Goal: Information Seeking & Learning: Learn about a topic

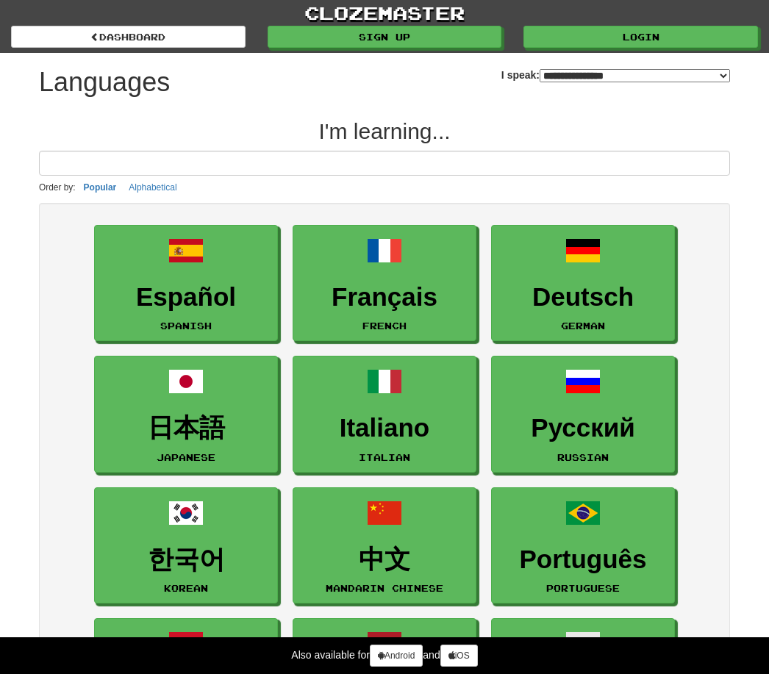
select select "*******"
click at [482, 160] on input at bounding box center [384, 163] width 691 height 25
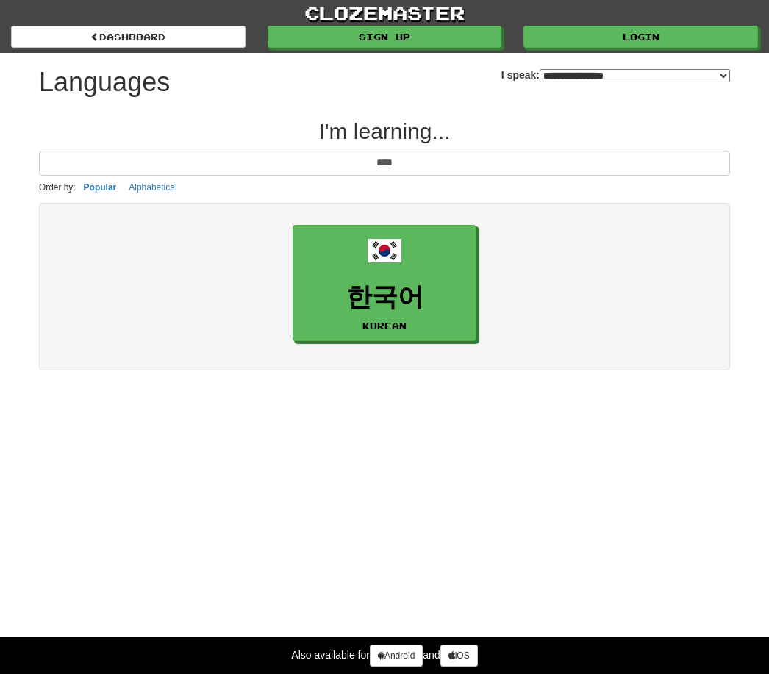
type input "****"
click at [427, 250] on link "한국어 Korean" at bounding box center [385, 283] width 184 height 117
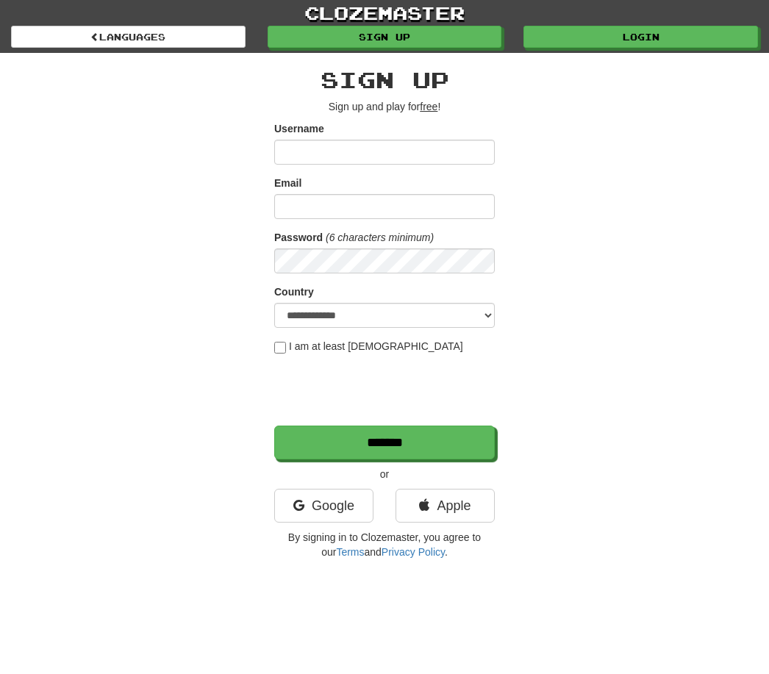
click at [452, 502] on link "Apple" at bounding box center [445, 506] width 99 height 34
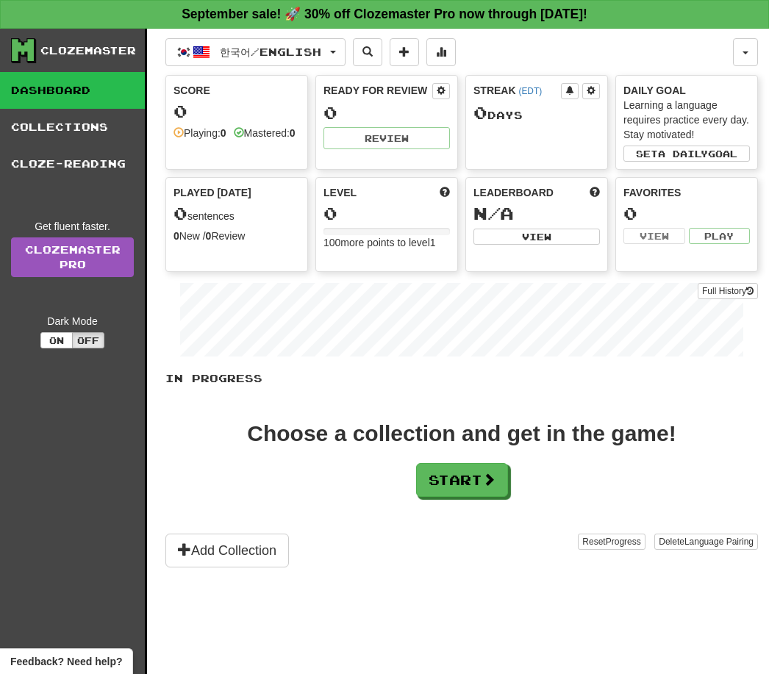
click at [708, 149] on span "a daily" at bounding box center [683, 154] width 50 height 10
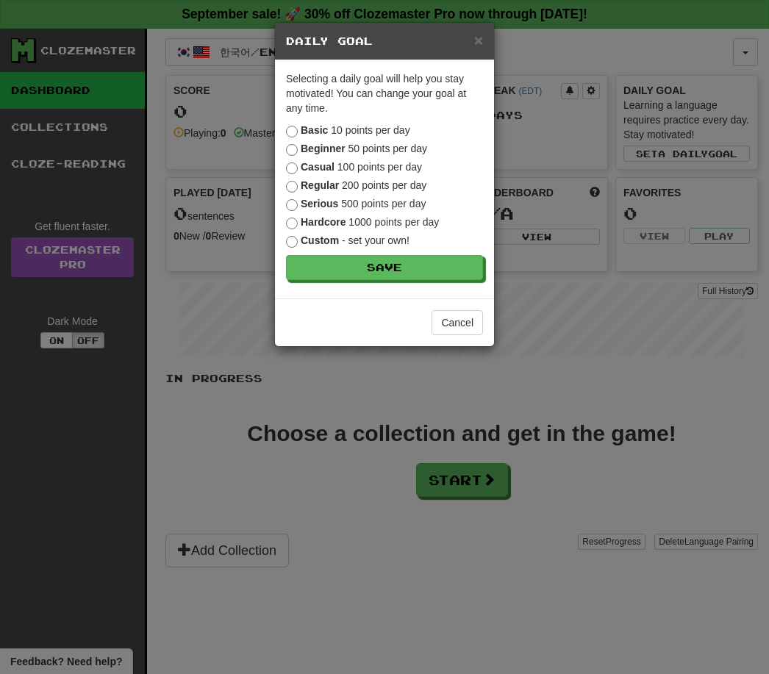
click at [409, 267] on button "Save" at bounding box center [384, 267] width 197 height 25
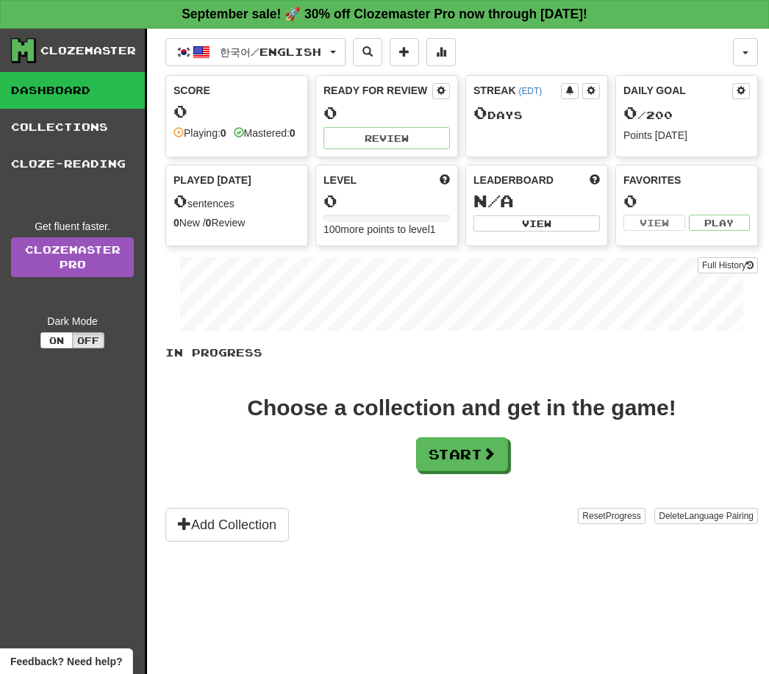
click at [481, 469] on button "Start" at bounding box center [462, 455] width 92 height 34
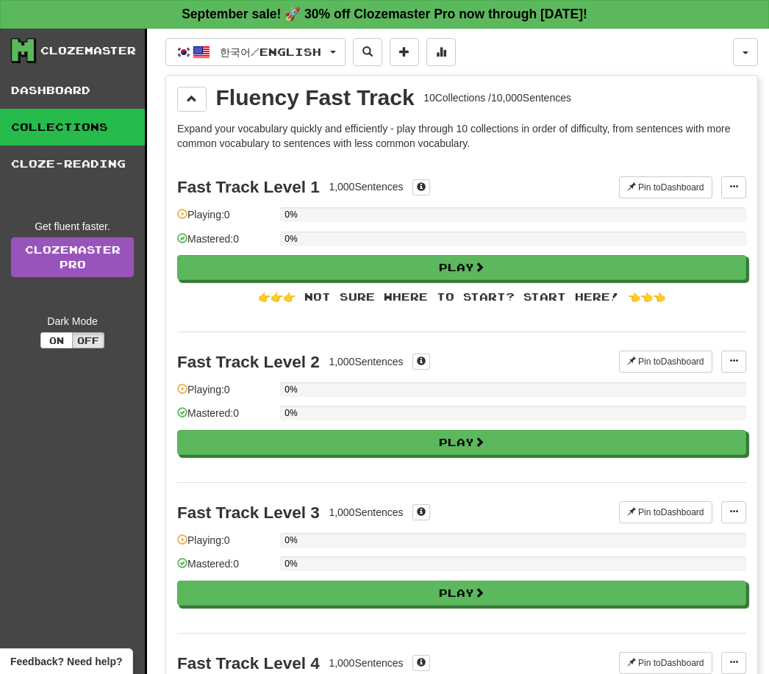
click at [506, 263] on button "Play" at bounding box center [461, 267] width 569 height 25
select select "**"
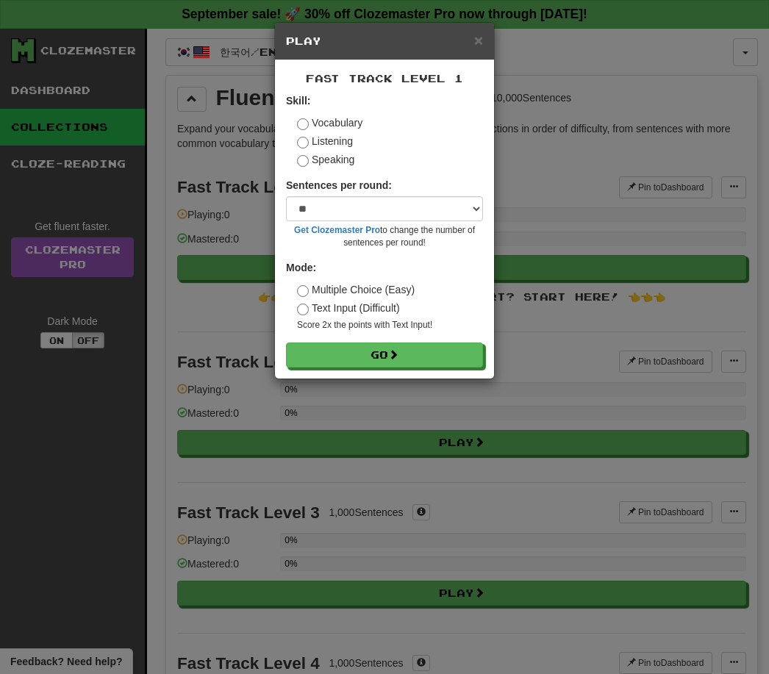
click at [427, 349] on button "Go" at bounding box center [384, 355] width 197 height 25
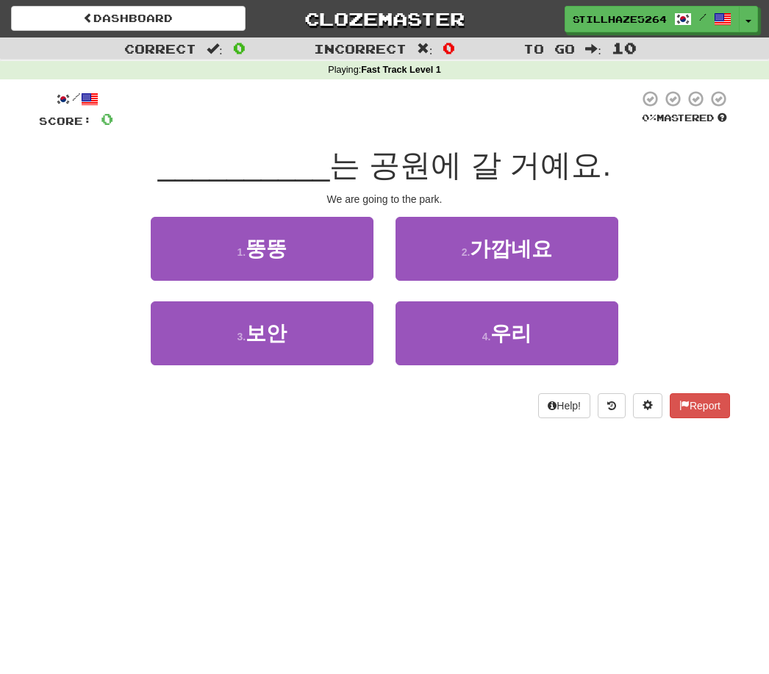
click at [513, 324] on span "우리" at bounding box center [511, 333] width 41 height 23
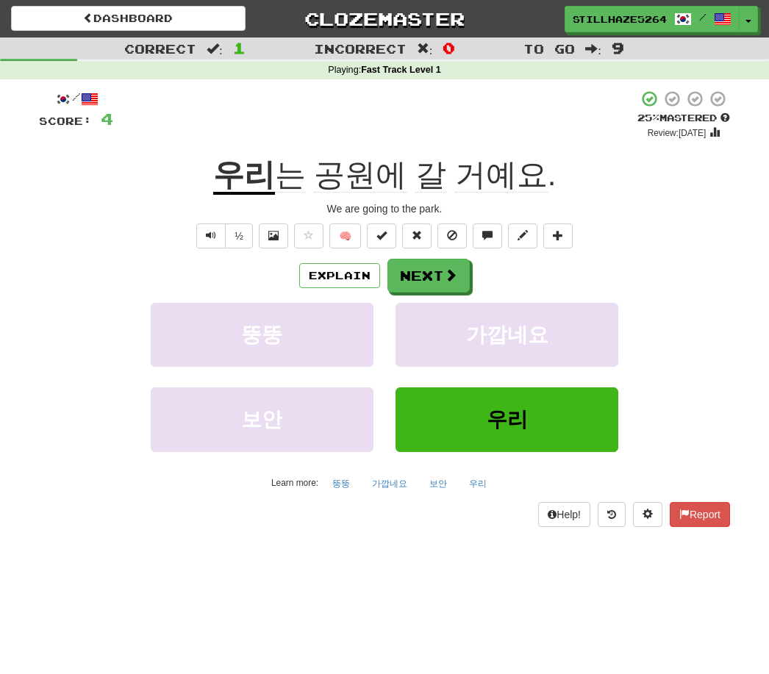
click at [352, 267] on button "Explain" at bounding box center [339, 275] width 81 height 25
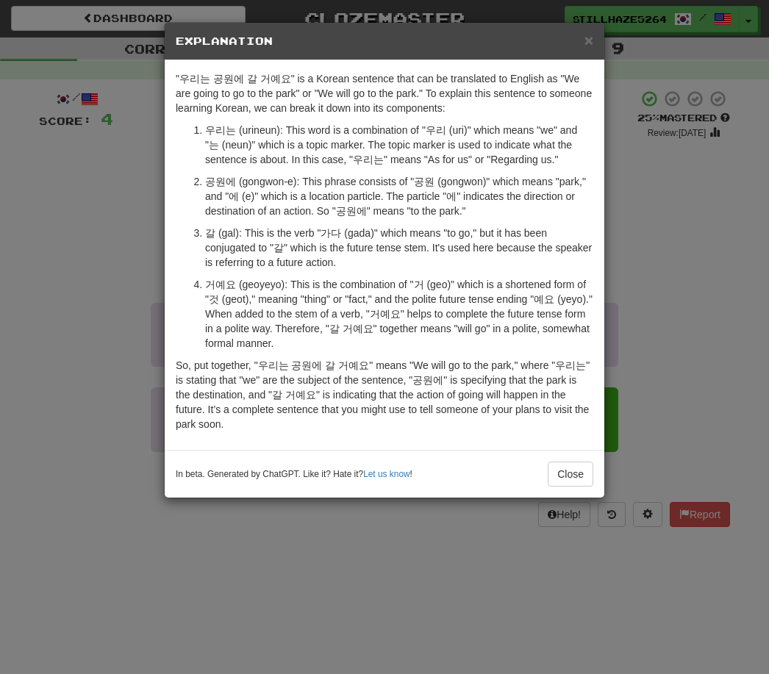
click at [570, 471] on button "Close" at bounding box center [571, 474] width 46 height 25
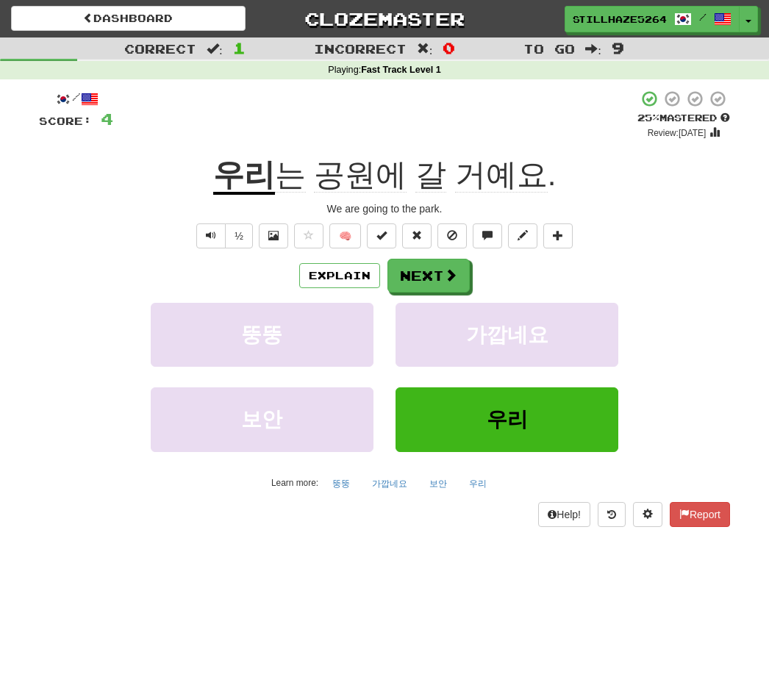
click at [343, 274] on button "Explain" at bounding box center [339, 275] width 81 height 25
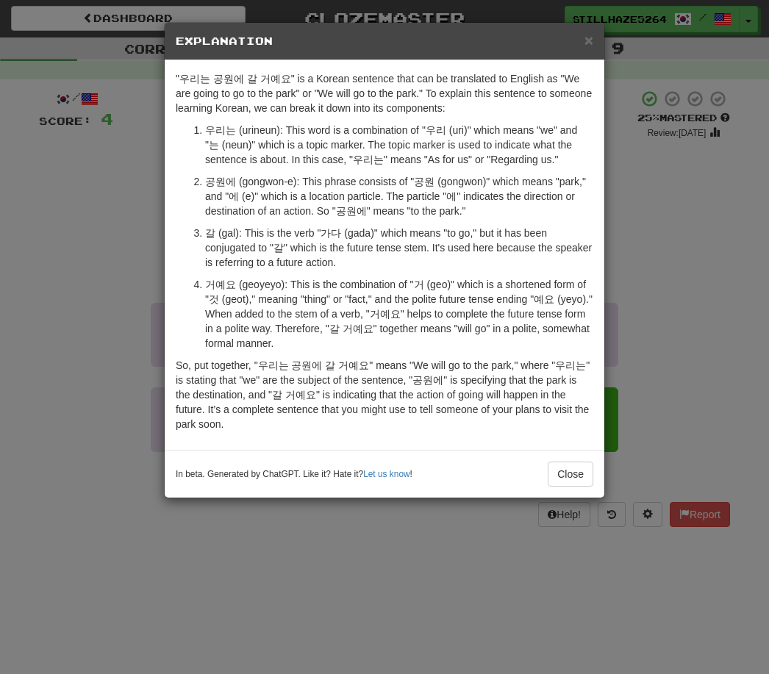
click at [658, 227] on div "× Explanation "우리는 공원에 갈 거예요" is a Korean sentence that can be translated to En…" at bounding box center [384, 337] width 769 height 674
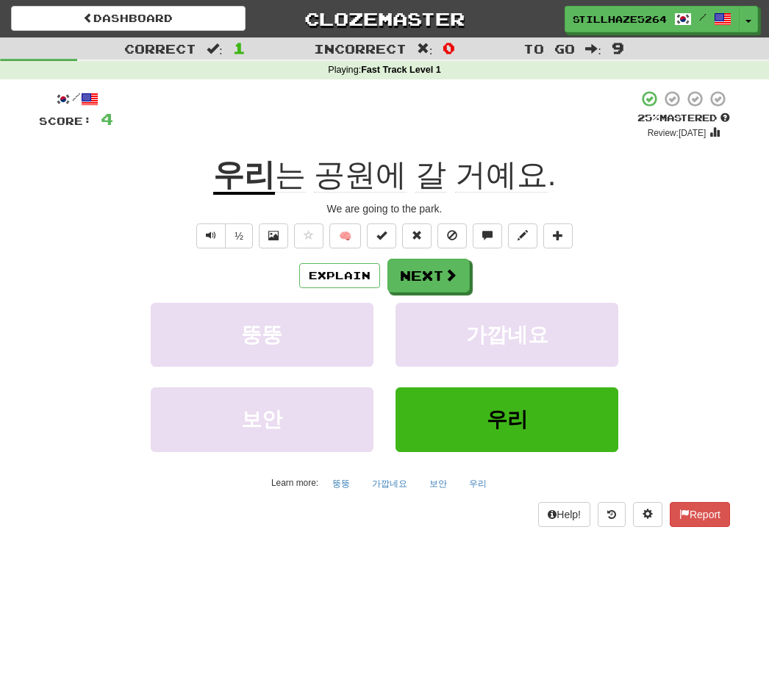
click at [427, 274] on button "Next" at bounding box center [429, 276] width 82 height 34
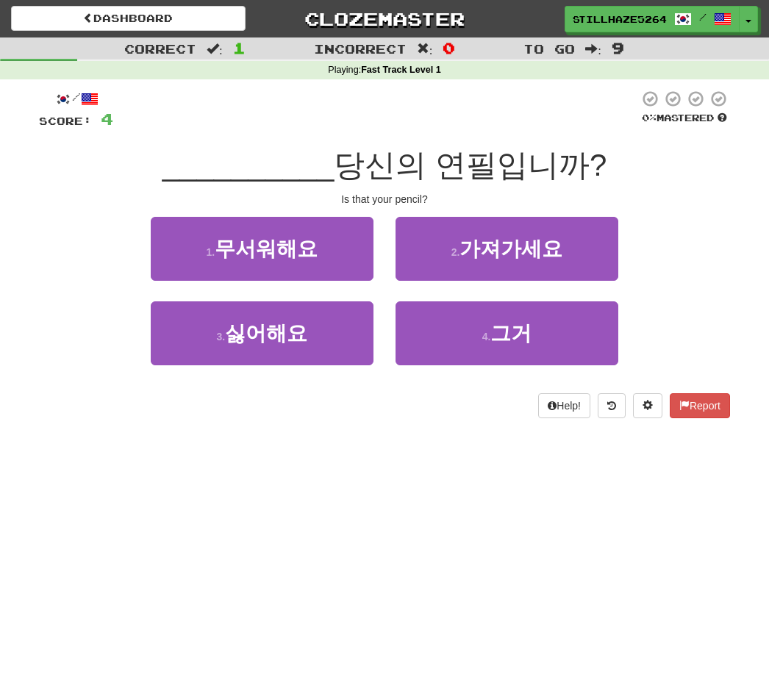
click at [539, 328] on button "4 . 그거" at bounding box center [507, 334] width 223 height 64
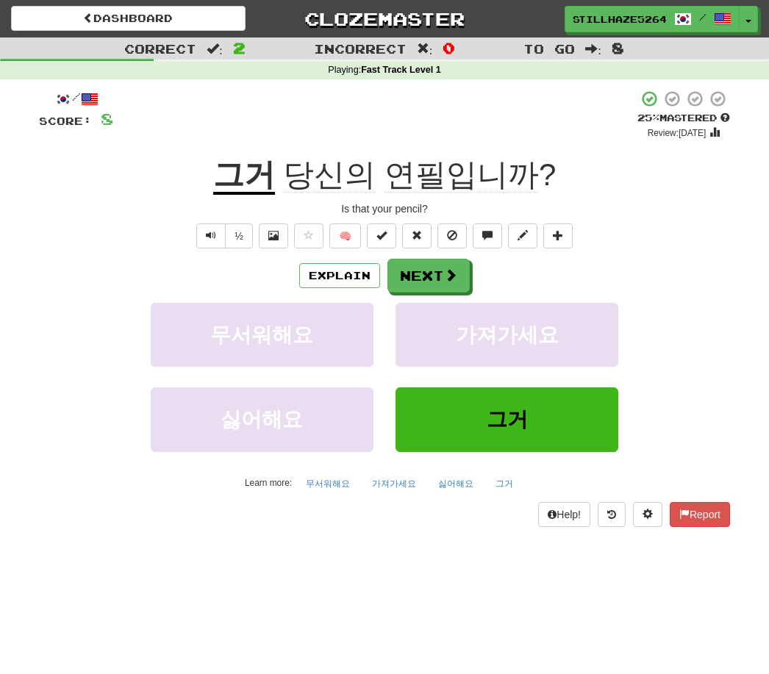
click at [647, 521] on button at bounding box center [647, 514] width 29 height 25
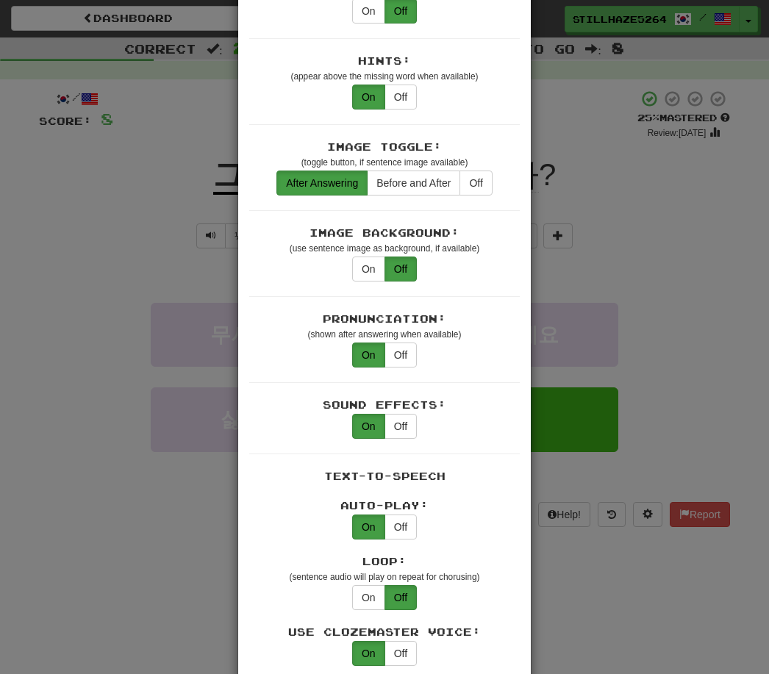
scroll to position [191, 0]
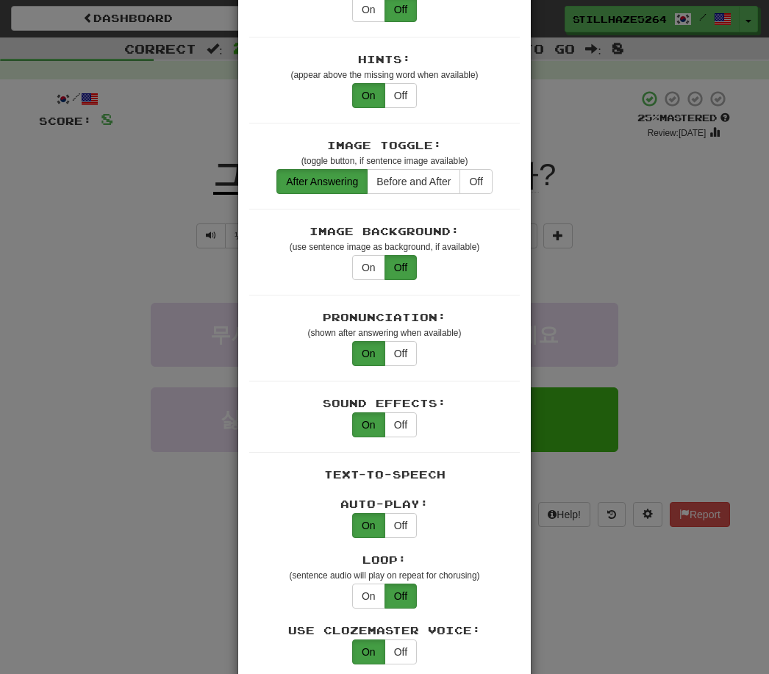
click at [372, 255] on button "On" at bounding box center [368, 267] width 33 height 25
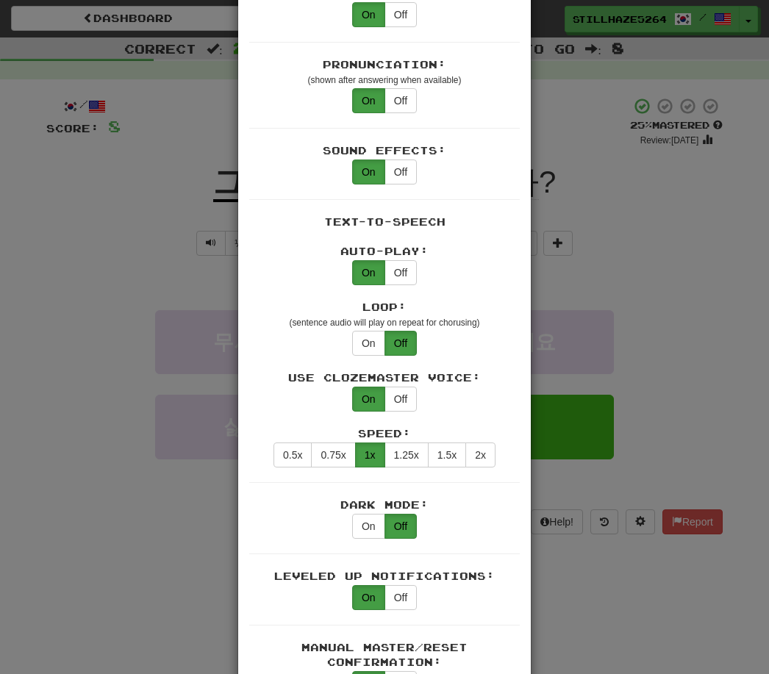
scroll to position [445, 0]
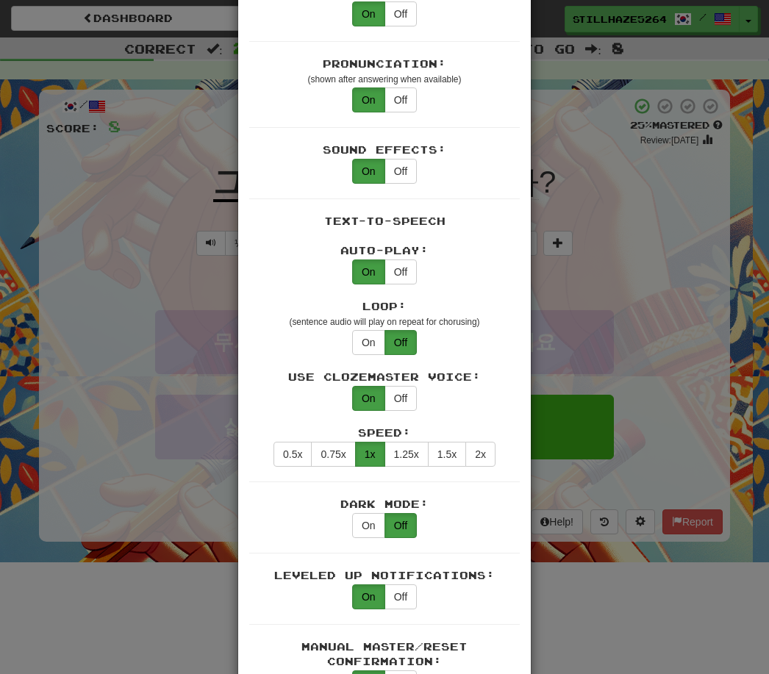
click at [366, 330] on button "On" at bounding box center [368, 342] width 33 height 25
click at [334, 442] on button "0.75x" at bounding box center [333, 454] width 44 height 25
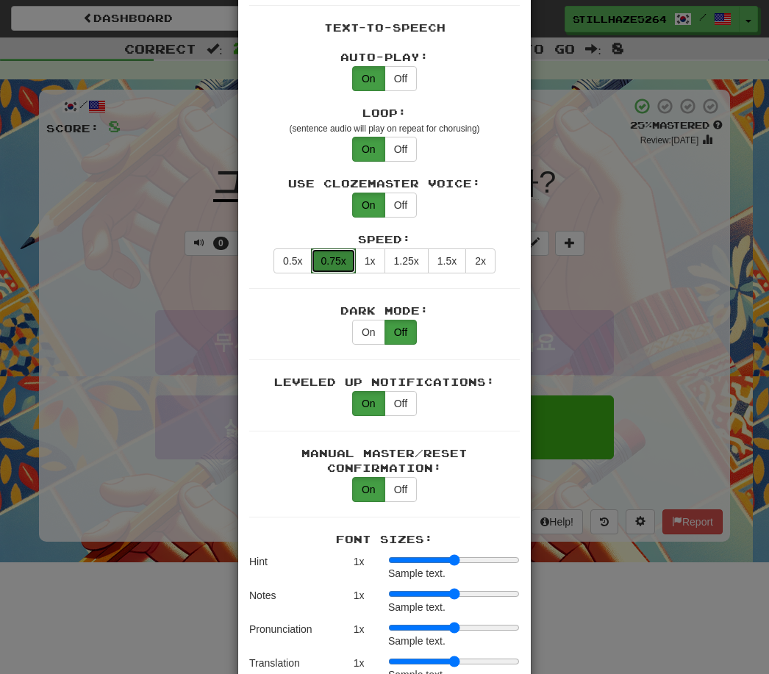
scroll to position [644, 0]
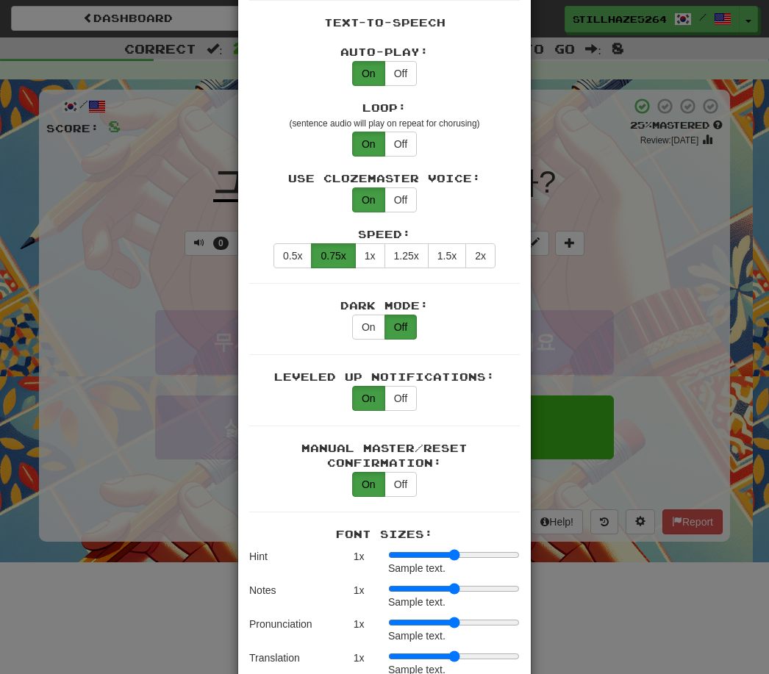
click at [365, 316] on button "On" at bounding box center [368, 327] width 33 height 25
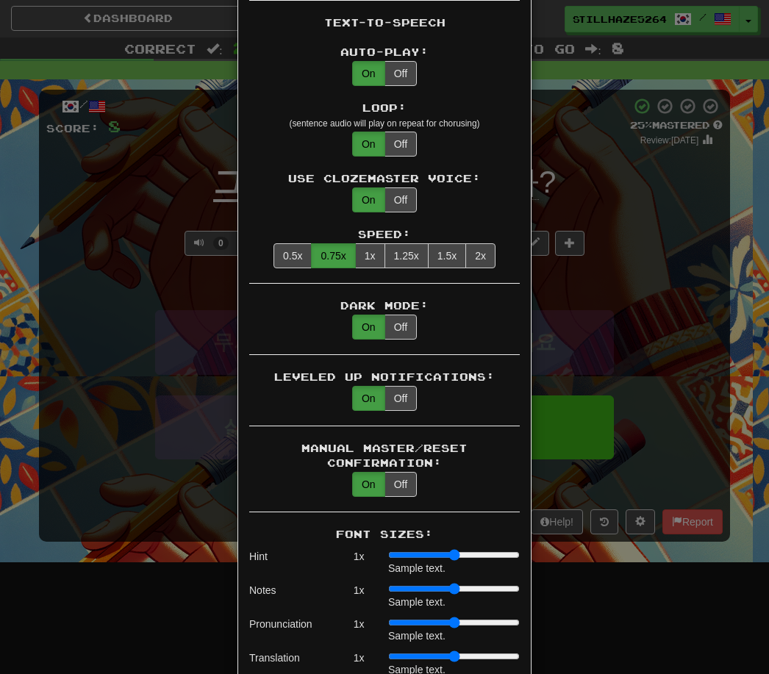
click at [364, 315] on button "On" at bounding box center [368, 327] width 33 height 25
click at [410, 315] on button "Off" at bounding box center [401, 327] width 32 height 25
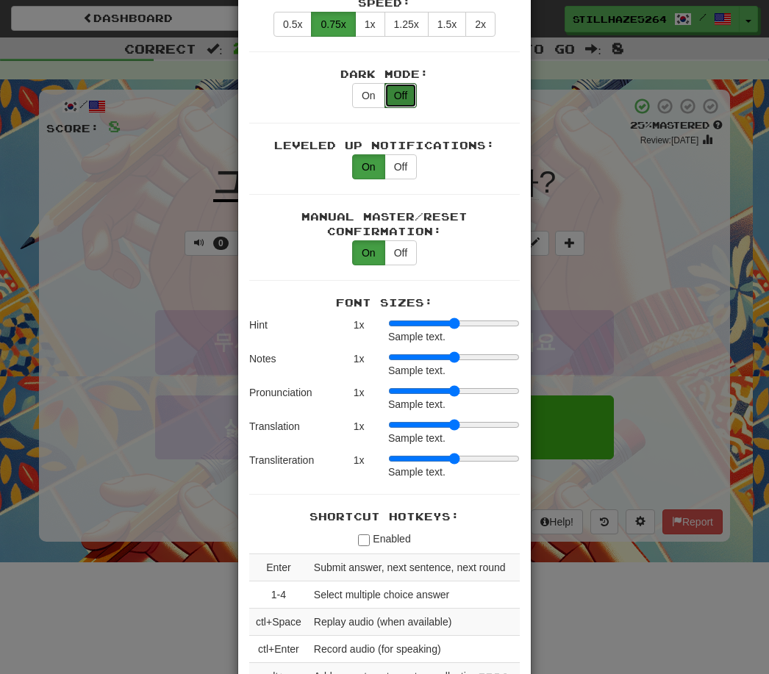
scroll to position [874, 0]
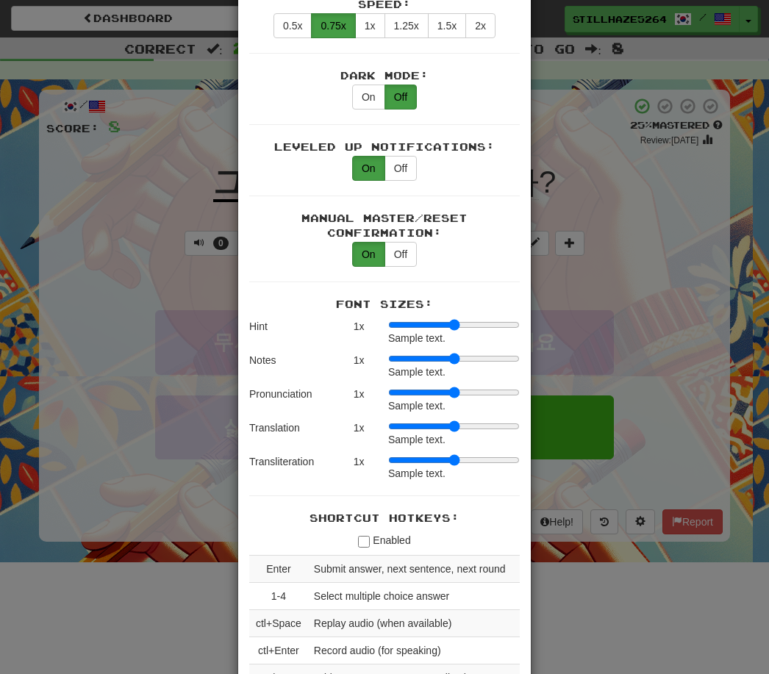
click at [452, 319] on input "range" at bounding box center [454, 325] width 132 height 12
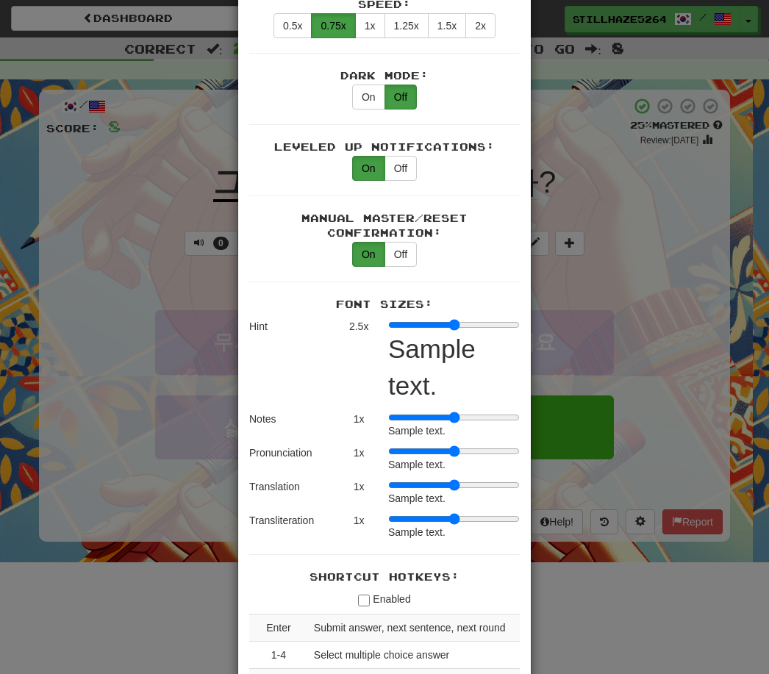
type input "*"
click at [395, 319] on input "range" at bounding box center [454, 325] width 132 height 12
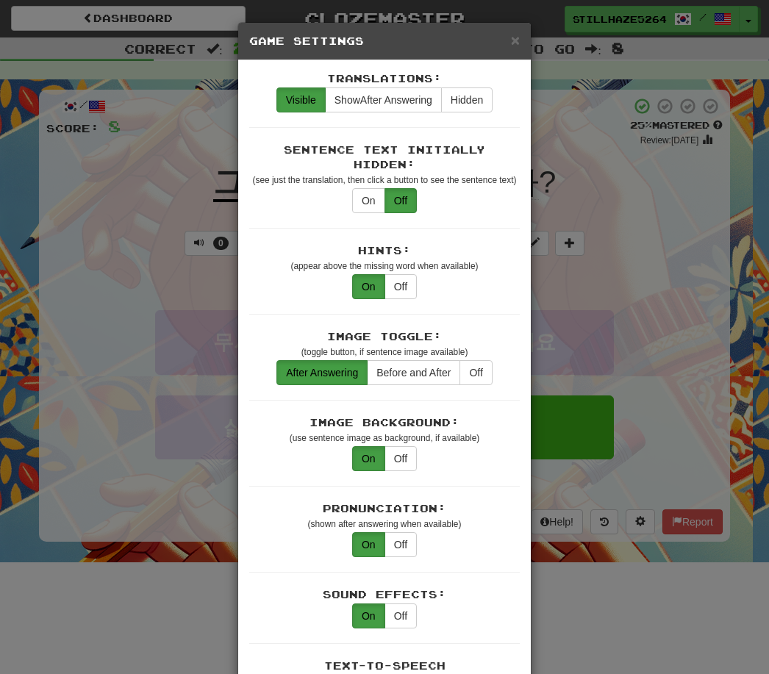
scroll to position [0, 0]
click at [511, 40] on span "×" at bounding box center [515, 40] width 9 height 17
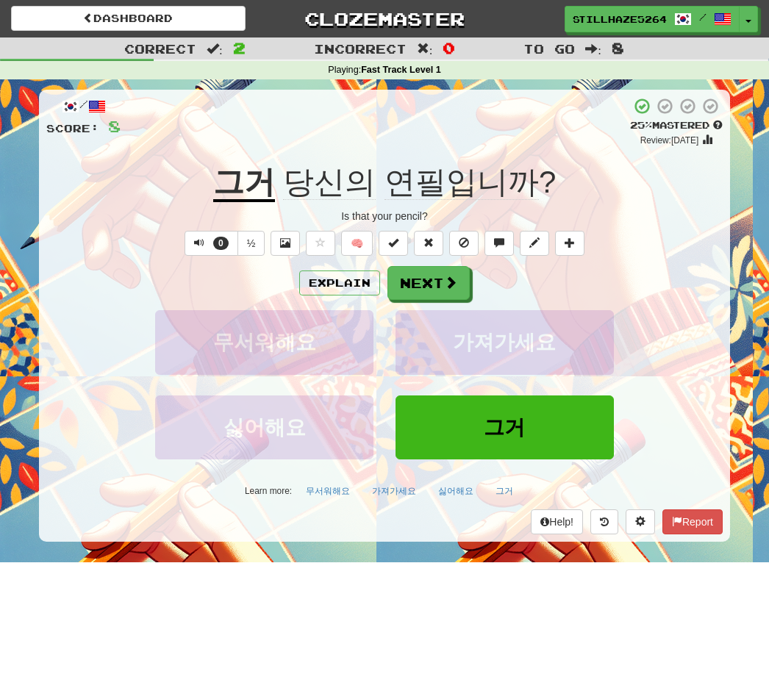
click at [341, 282] on button "Explain" at bounding box center [339, 283] width 81 height 25
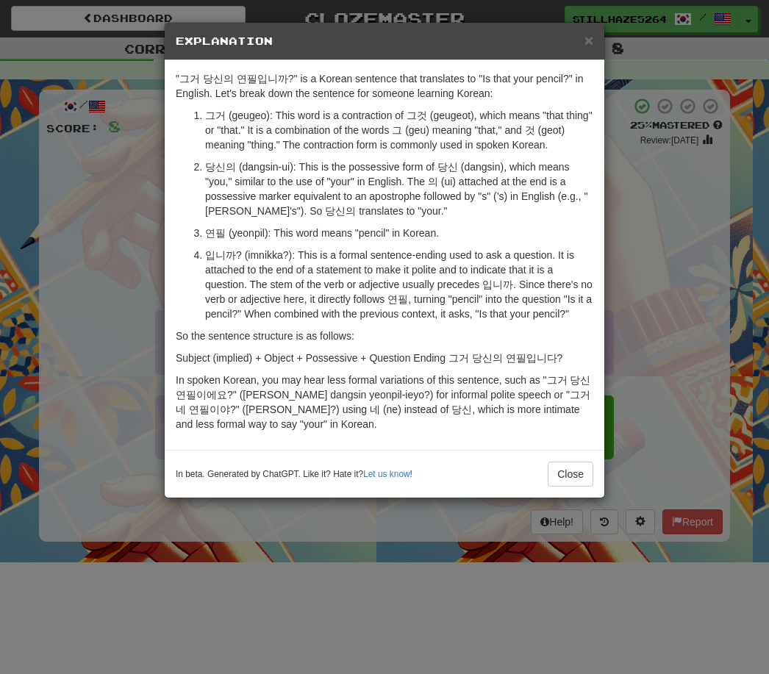
click at [645, 195] on div "× Explanation "그거 당신의 연필입니까?" is a Korean sentence that translates to "Is that …" at bounding box center [384, 337] width 769 height 674
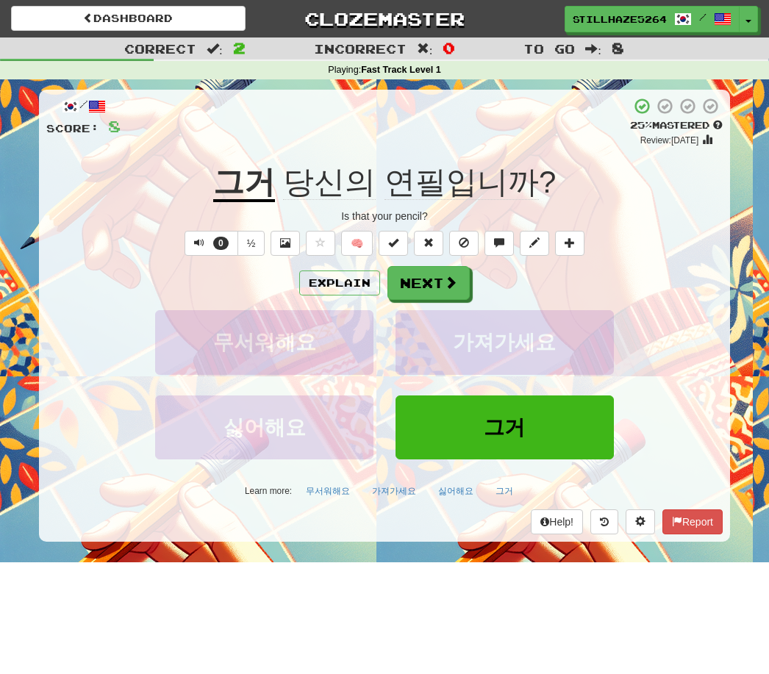
click at [203, 249] on button "0" at bounding box center [212, 243] width 54 height 25
click at [427, 282] on button "Next" at bounding box center [429, 283] width 82 height 34
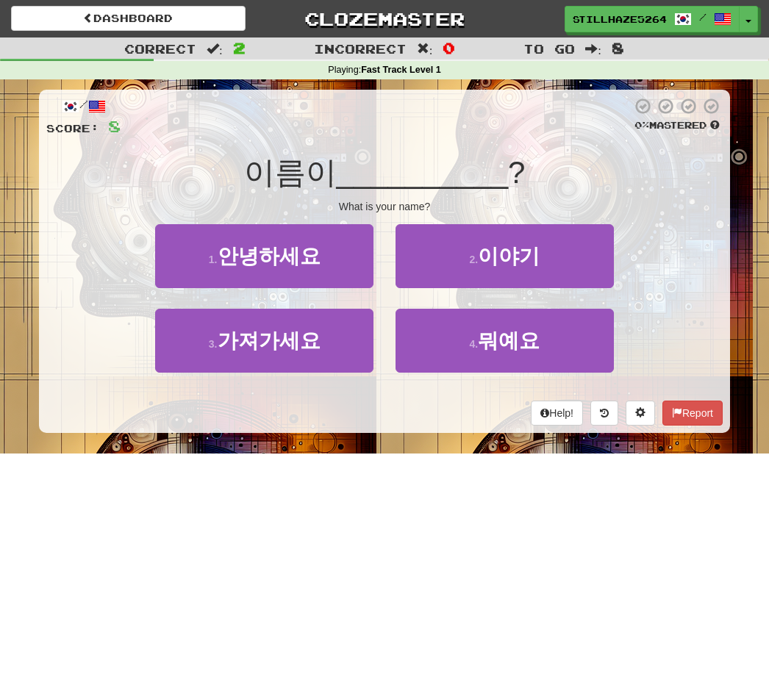
click at [515, 338] on span "뭐예요" at bounding box center [509, 340] width 62 height 23
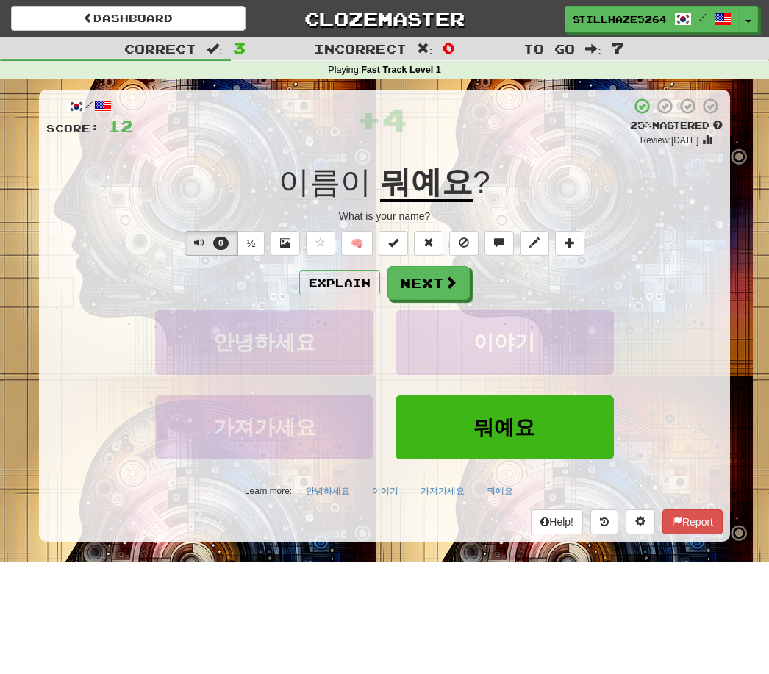
click at [435, 281] on button "Next" at bounding box center [429, 283] width 82 height 34
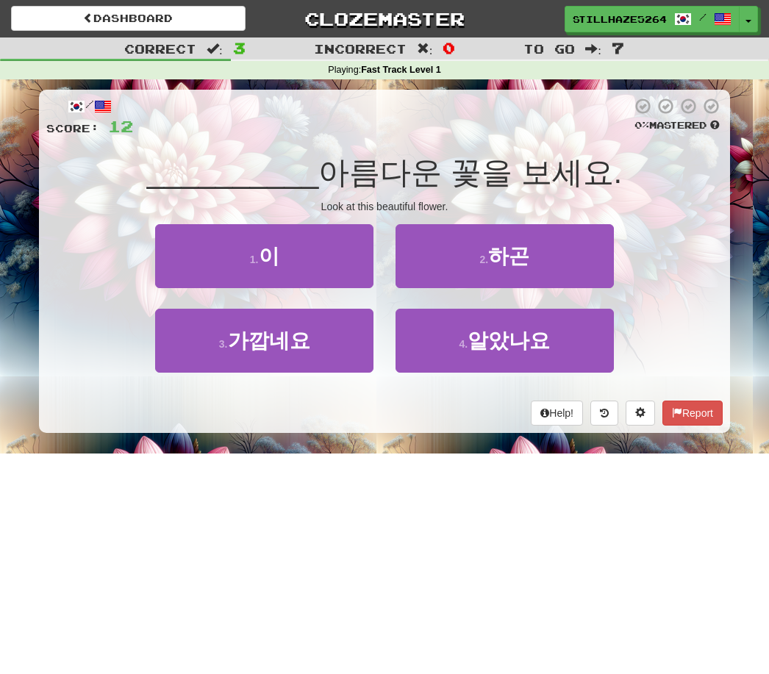
click at [603, 408] on icon at bounding box center [604, 413] width 9 height 10
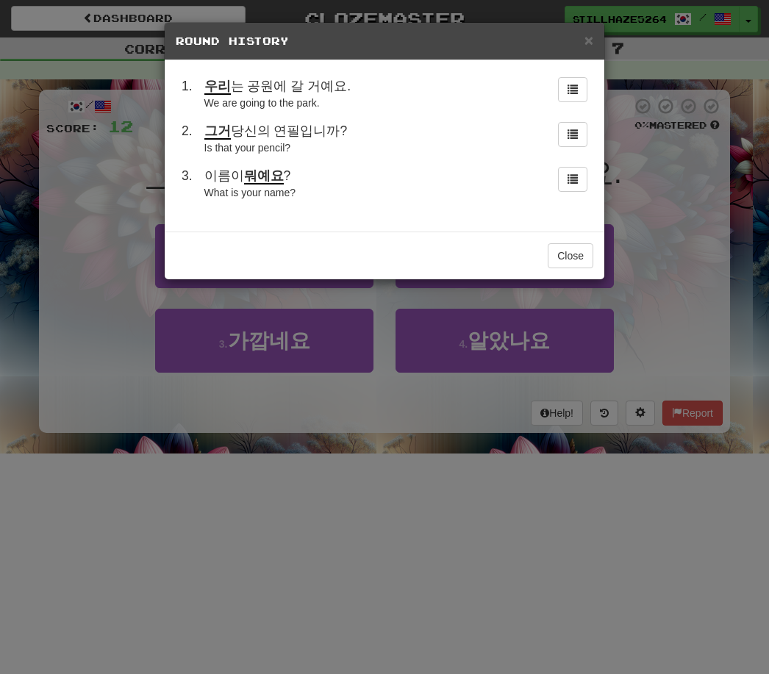
click at [671, 223] on div "× Round History 1 . 우리 는 공원에 갈 거예요. We are going to the park. 2 . 그거 당신의 연필입니까?…" at bounding box center [384, 337] width 769 height 674
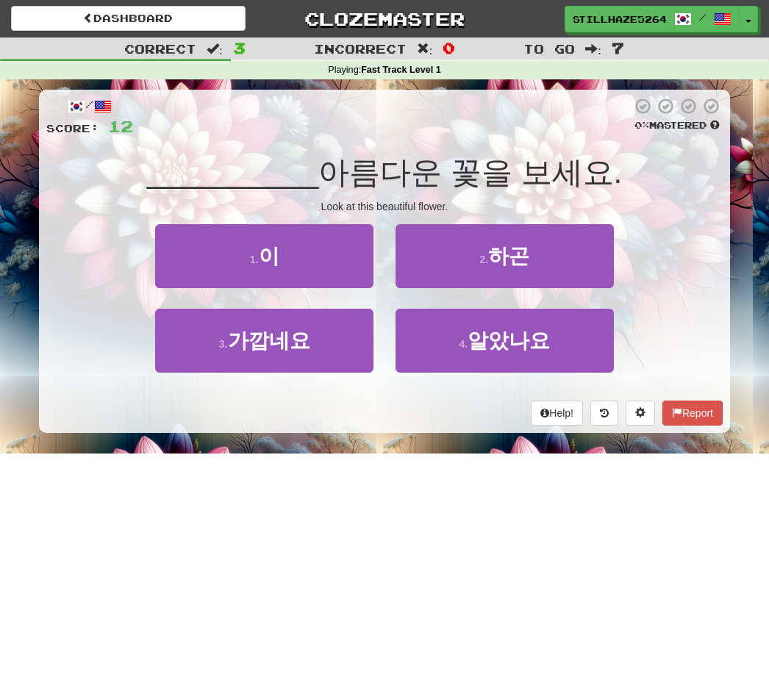
click at [277, 266] on span "이" at bounding box center [269, 256] width 21 height 23
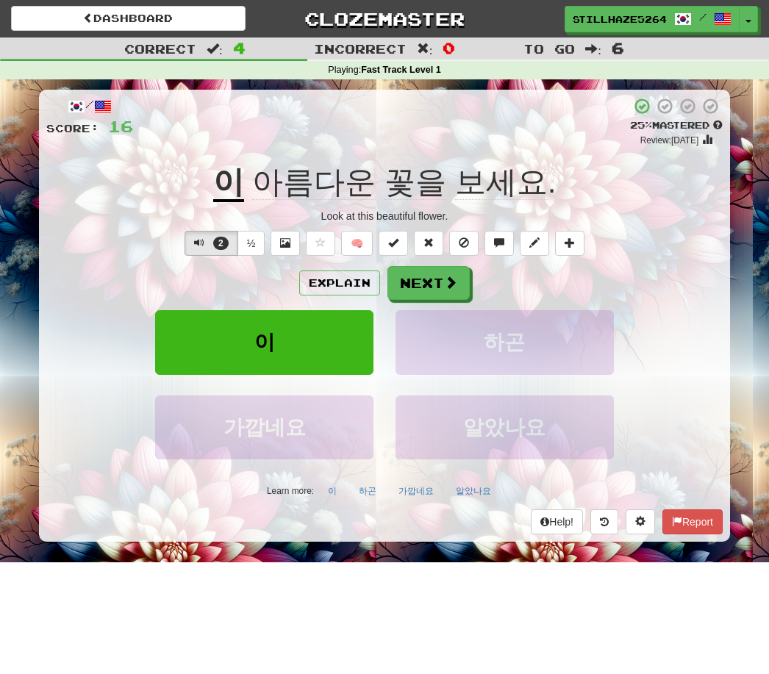
click at [348, 285] on button "Explain" at bounding box center [339, 283] width 81 height 25
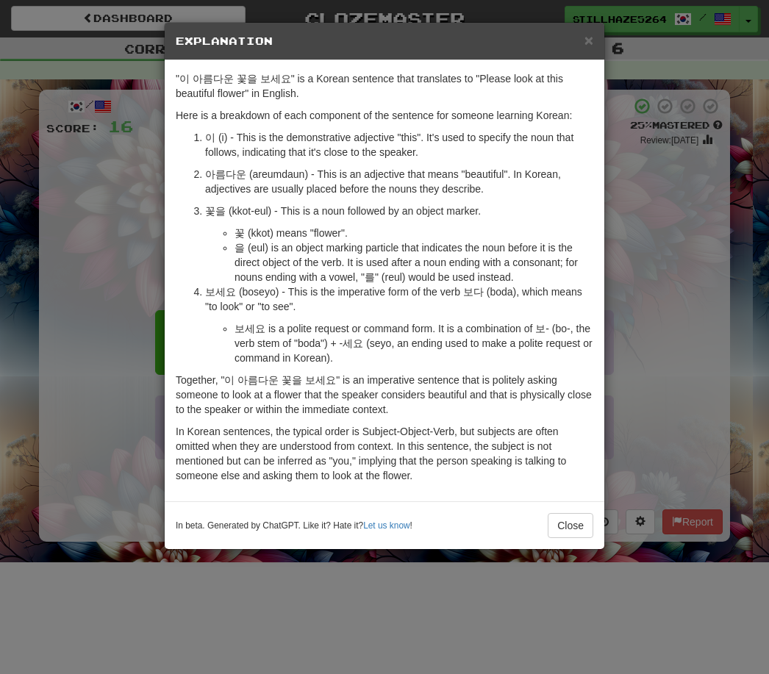
click at [649, 238] on div "× Explanation "이 아름다운 꽃을 보세요" is a Korean sentence that translates to "Please l…" at bounding box center [384, 337] width 769 height 674
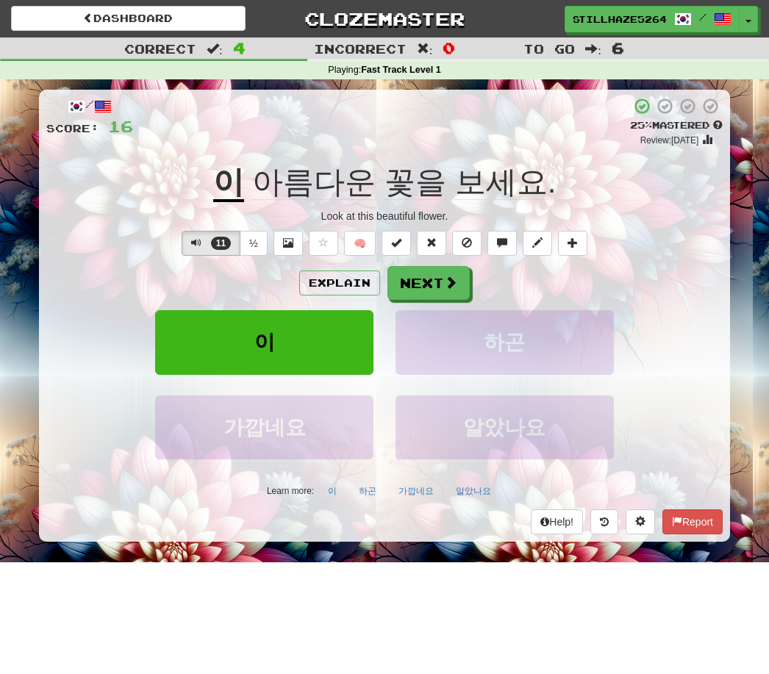
click at [346, 276] on button "Explain" at bounding box center [339, 283] width 81 height 25
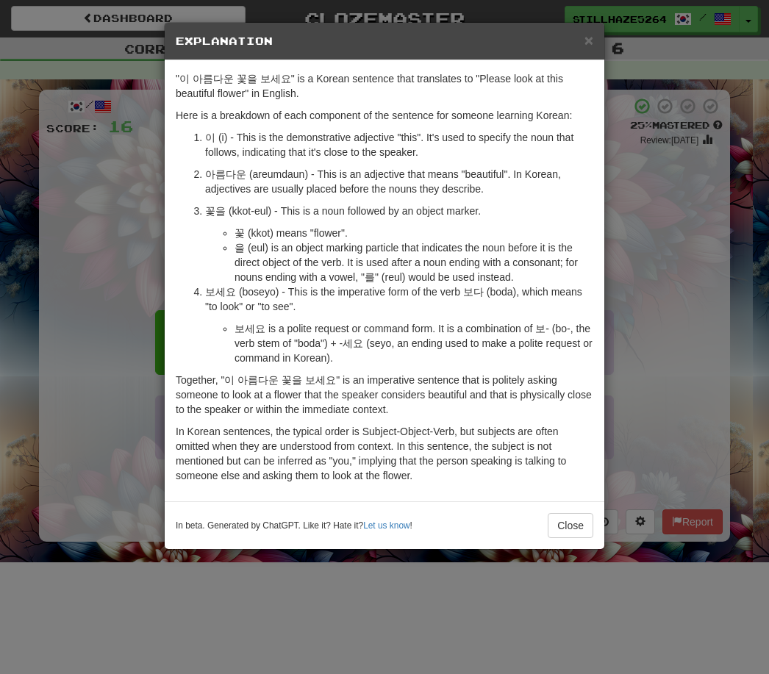
click at [662, 208] on div "× Explanation "이 아름다운 꽃을 보세요" is a Korean sentence that translates to "Please l…" at bounding box center [384, 337] width 769 height 674
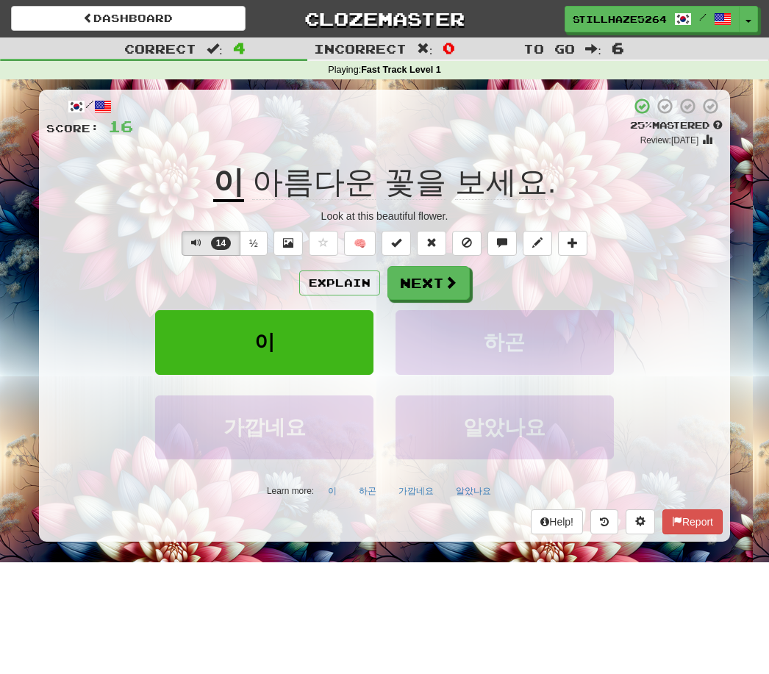
click at [211, 246] on span "14" at bounding box center [221, 243] width 20 height 13
click at [253, 248] on button "½" at bounding box center [254, 243] width 28 height 25
click at [343, 281] on button "Explain" at bounding box center [339, 283] width 81 height 25
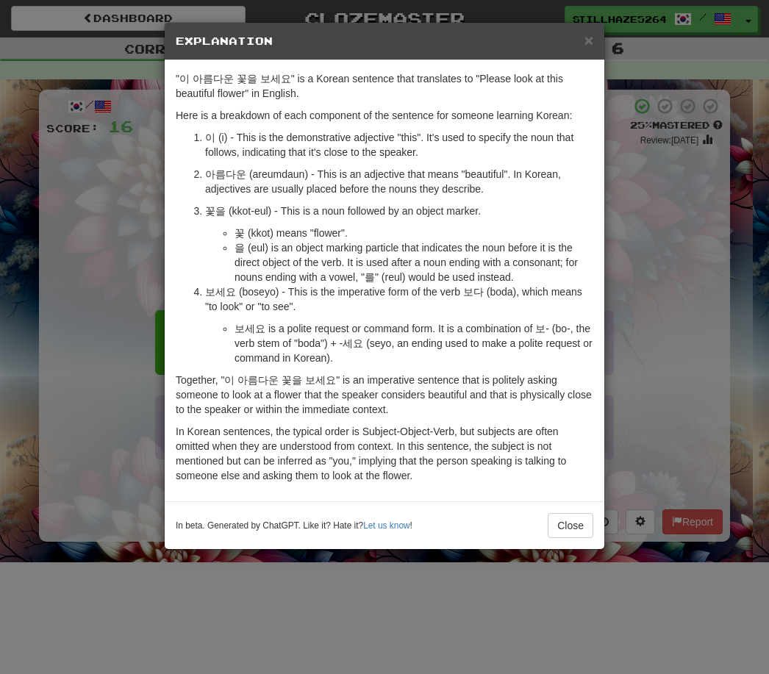
click at [650, 238] on div "× Explanation "이 아름다운 꽃을 보세요" is a Korean sentence that translates to "Please l…" at bounding box center [384, 337] width 769 height 674
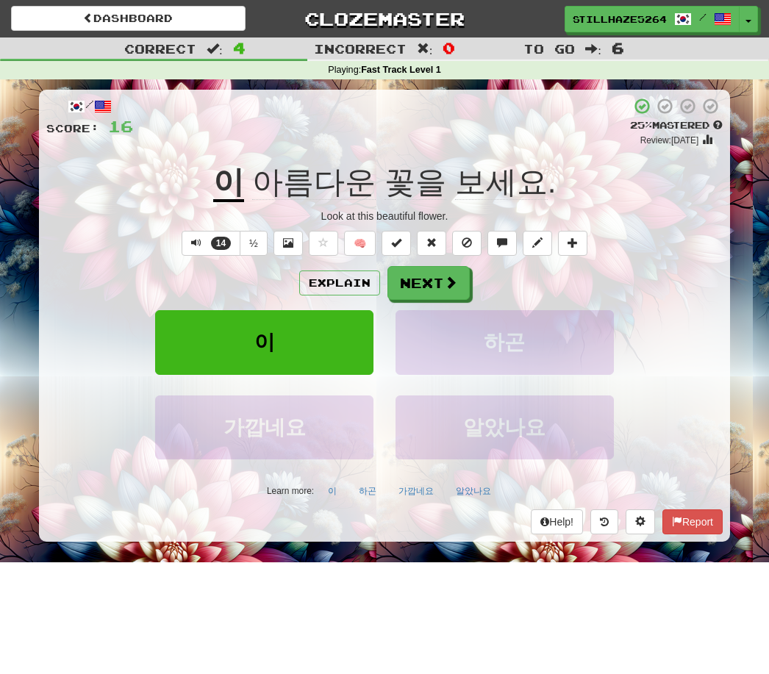
click at [207, 242] on button "14" at bounding box center [211, 243] width 59 height 25
click at [223, 249] on button "14" at bounding box center [211, 243] width 59 height 25
click at [502, 243] on span at bounding box center [502, 243] width 10 height 10
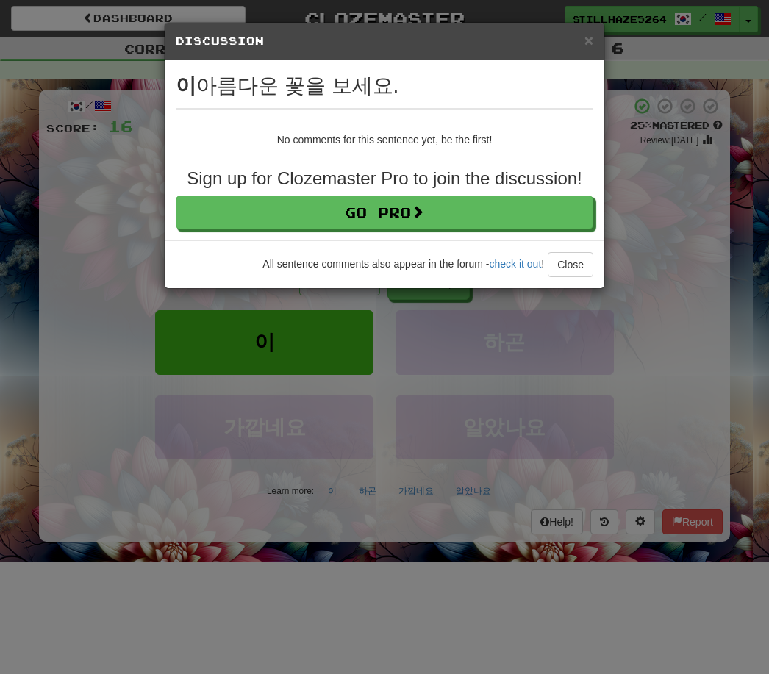
click at [589, 47] on span "×" at bounding box center [589, 40] width 9 height 17
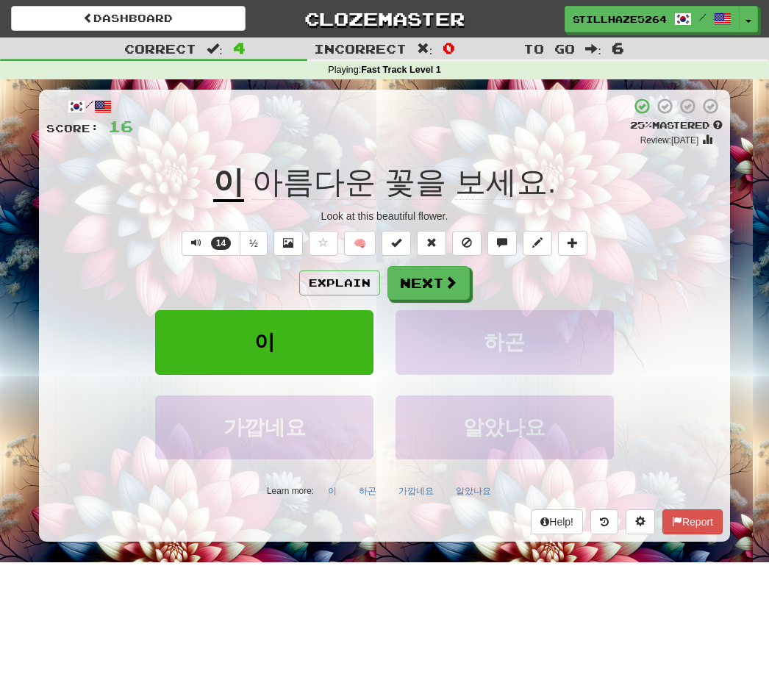
click at [532, 243] on button at bounding box center [537, 243] width 29 height 25
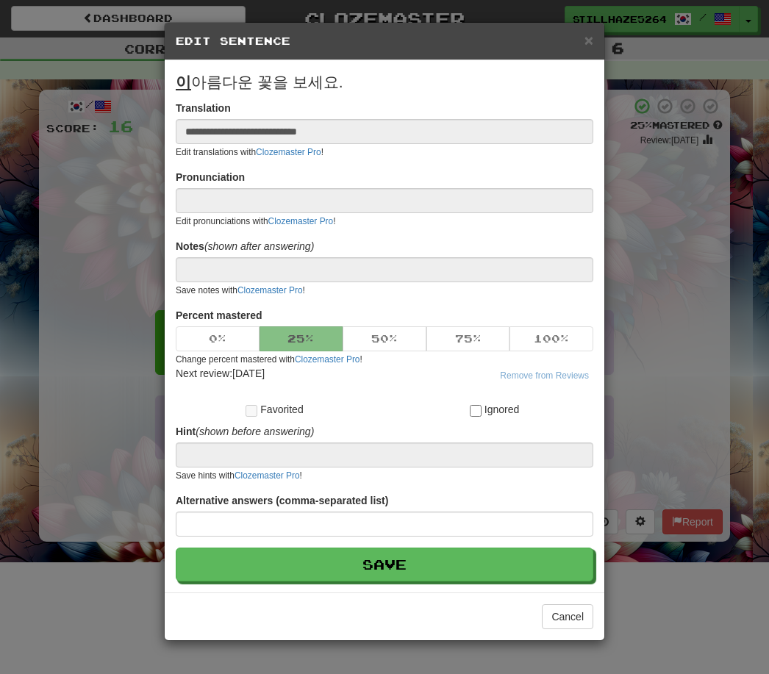
click at [585, 46] on span "×" at bounding box center [589, 40] width 9 height 17
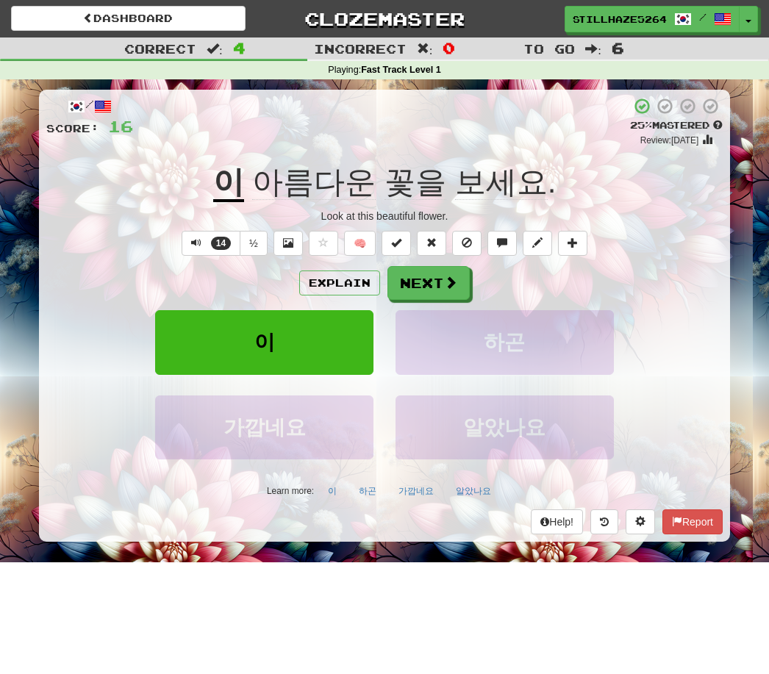
click at [437, 282] on button "Next" at bounding box center [429, 283] width 82 height 34
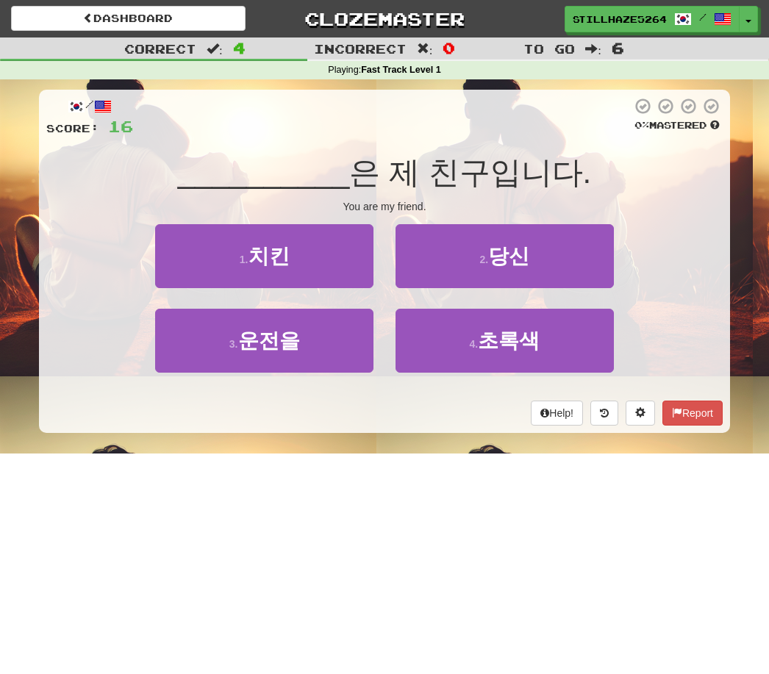
click at [521, 262] on span "당신" at bounding box center [508, 256] width 41 height 23
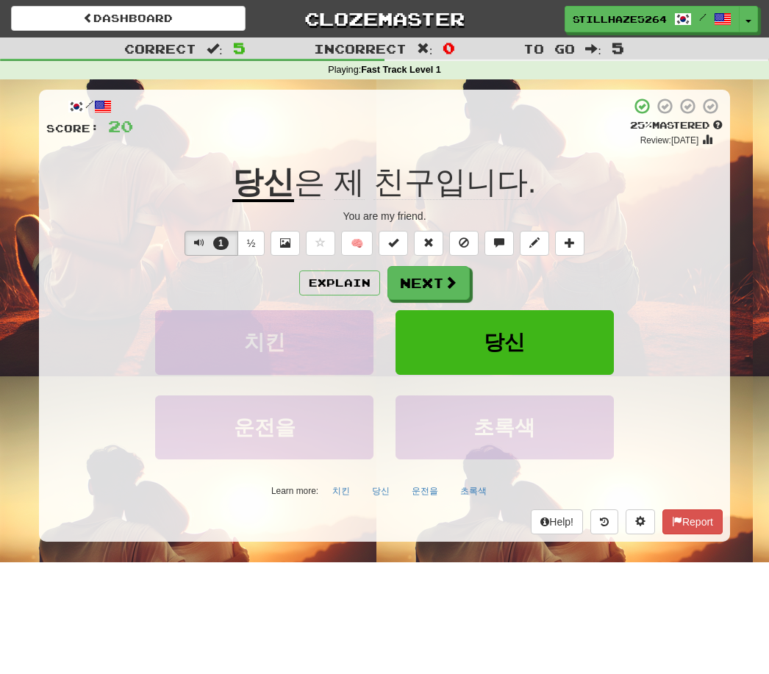
click at [456, 279] on span at bounding box center [450, 282] width 13 height 13
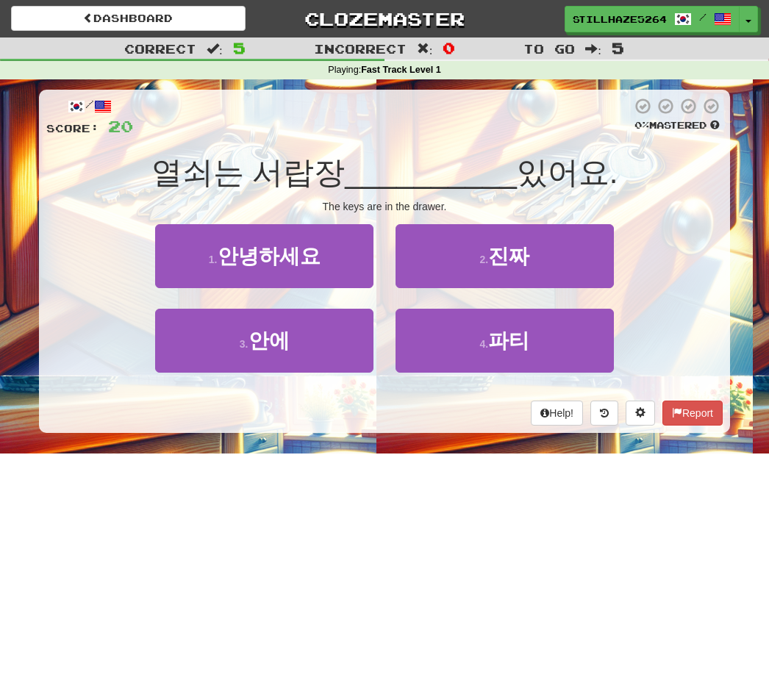
click at [293, 336] on button "3 . 안에" at bounding box center [264, 341] width 218 height 64
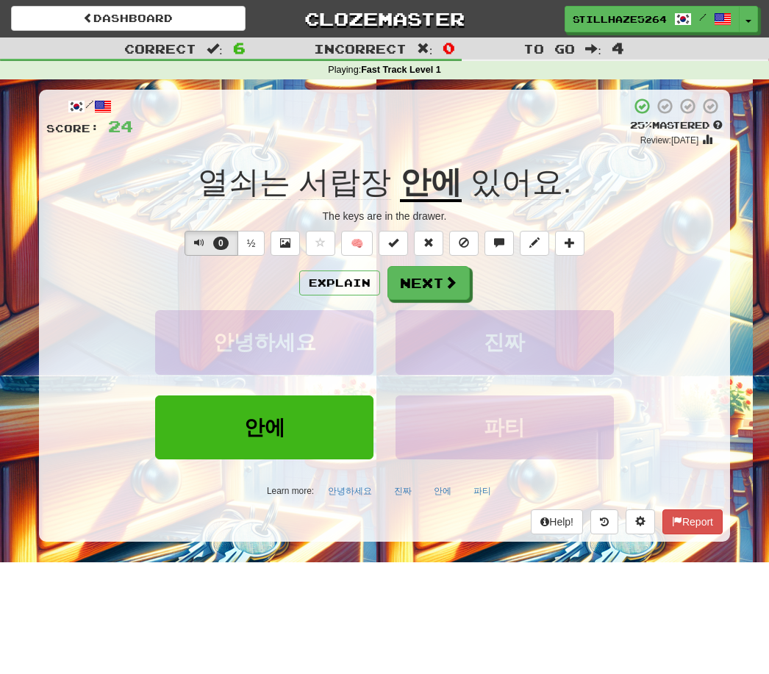
click at [260, 245] on button "½" at bounding box center [252, 243] width 28 height 25
click at [347, 281] on button "Explain" at bounding box center [339, 283] width 81 height 25
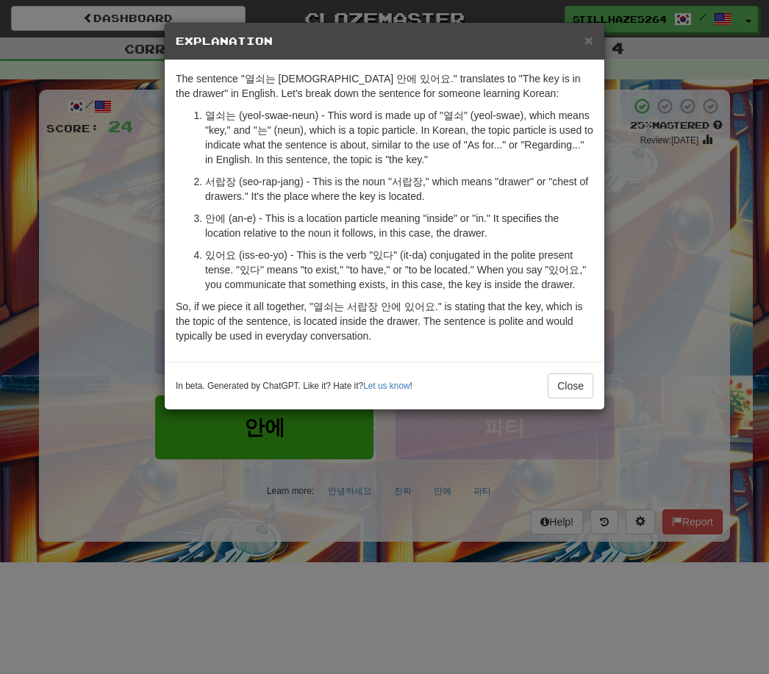
click at [582, 395] on button "Close" at bounding box center [571, 386] width 46 height 25
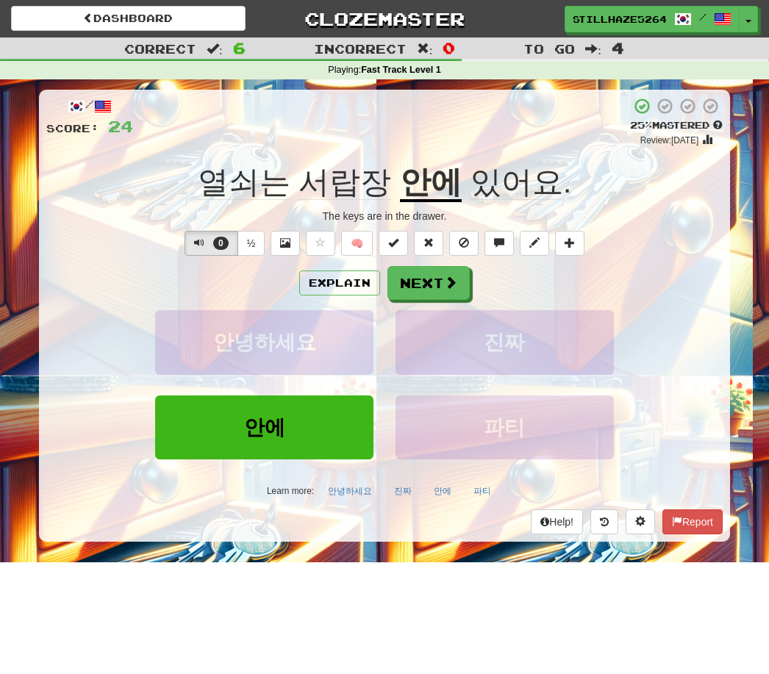
click at [207, 240] on button "0" at bounding box center [212, 243] width 54 height 25
click at [220, 245] on span "0" at bounding box center [220, 243] width 15 height 13
click at [263, 249] on button "½" at bounding box center [252, 243] width 28 height 25
click at [430, 277] on button "Next" at bounding box center [429, 283] width 82 height 34
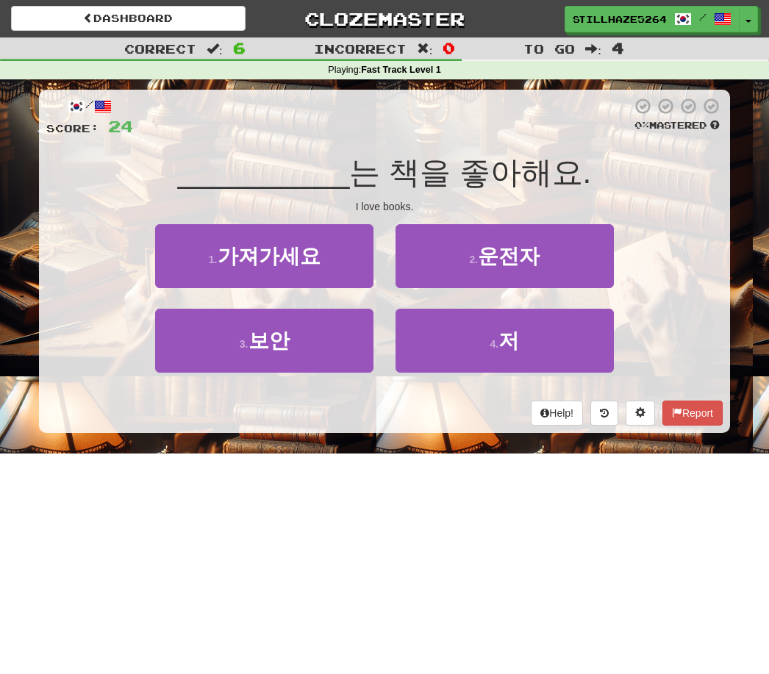
click at [507, 335] on span "저" at bounding box center [509, 340] width 21 height 23
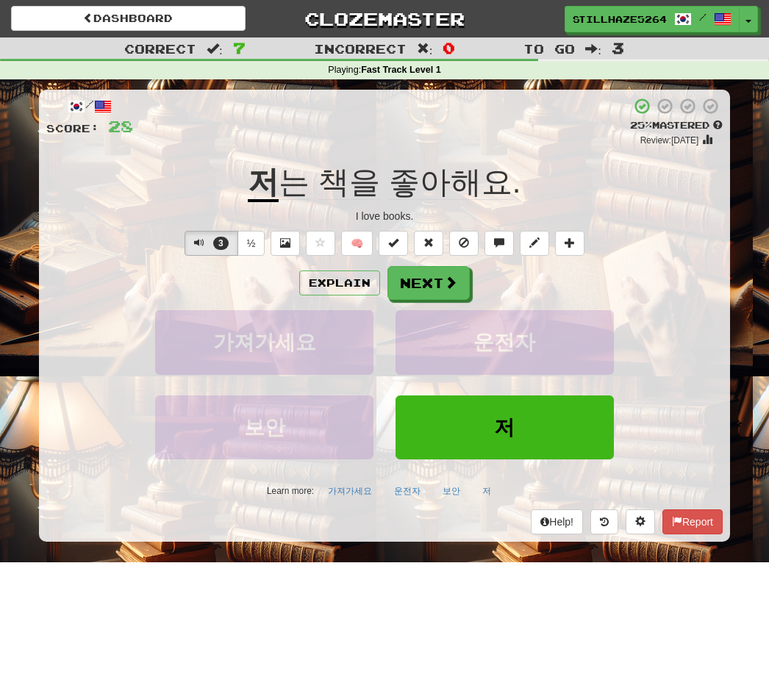
click at [343, 282] on button "Explain" at bounding box center [339, 283] width 81 height 25
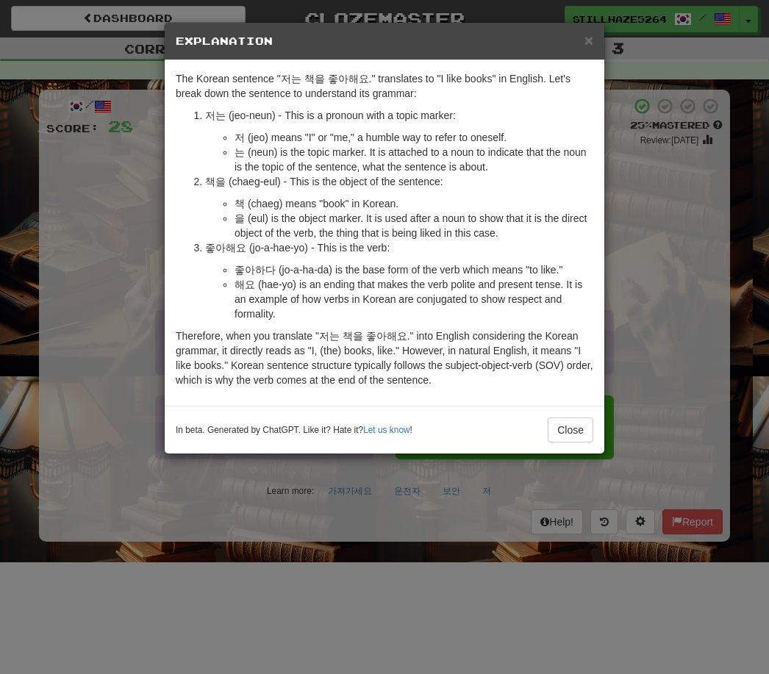
click at [571, 413] on div "In beta. Generated by ChatGPT. Like it? Hate it? Let us know ! Close" at bounding box center [385, 430] width 440 height 48
click at [569, 424] on button "Close" at bounding box center [571, 430] width 46 height 25
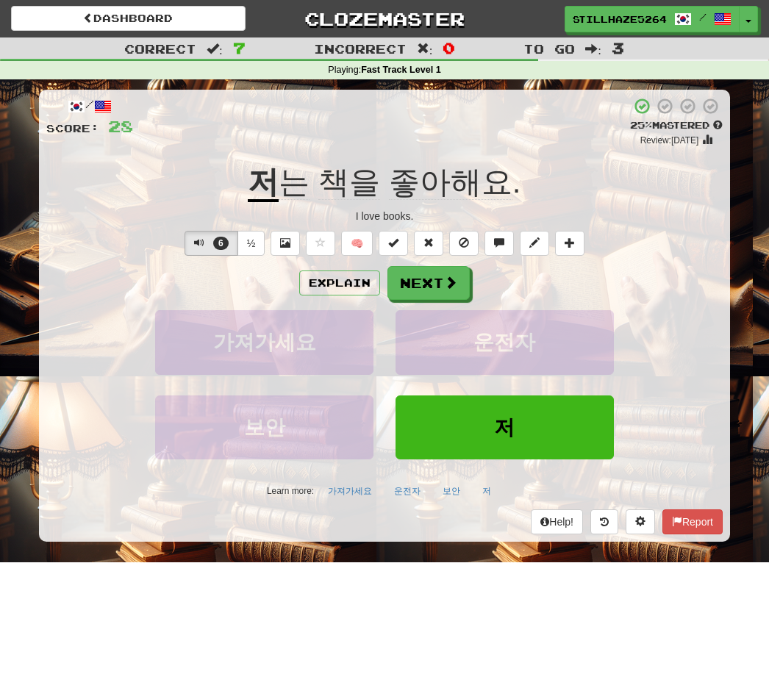
click at [428, 287] on button "Next" at bounding box center [429, 283] width 82 height 34
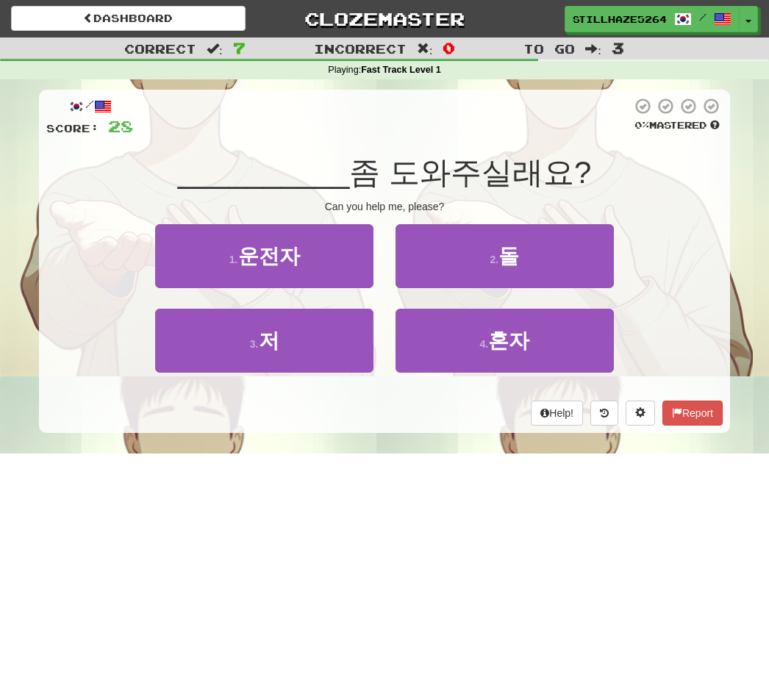
click at [497, 338] on span "혼자" at bounding box center [508, 340] width 41 height 23
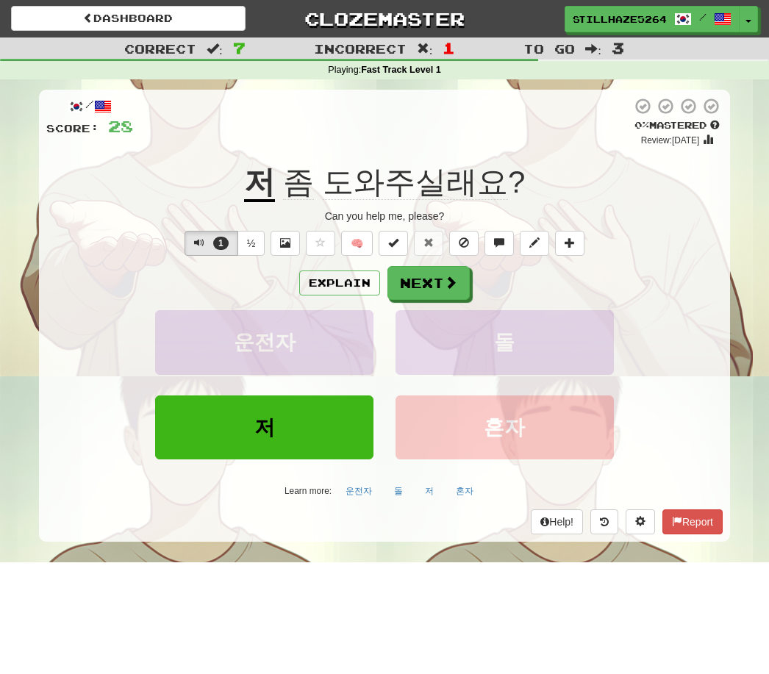
click at [255, 246] on button "½" at bounding box center [252, 243] width 28 height 25
click at [347, 283] on button "Explain" at bounding box center [339, 283] width 81 height 25
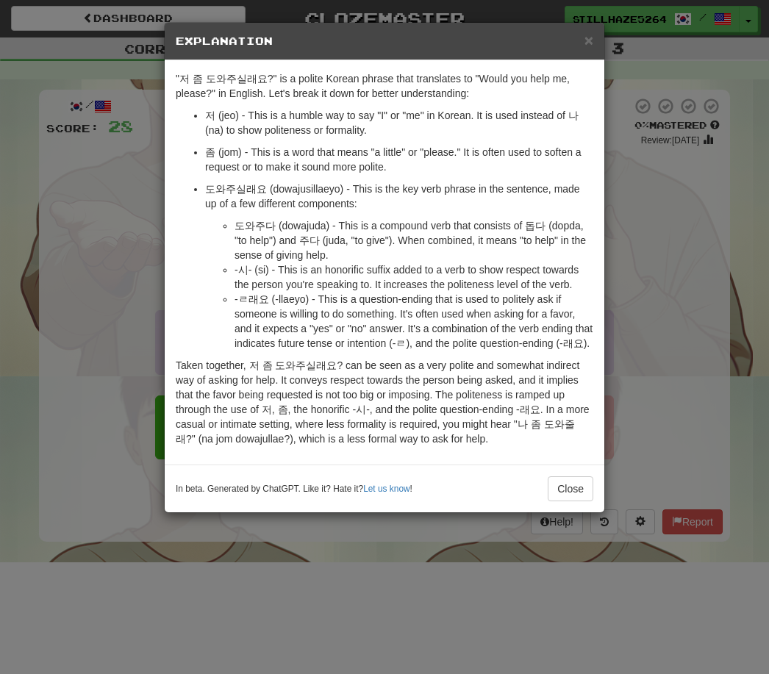
click at [115, 332] on div "× Explanation "저 좀 도와주실래요?" is a polite Korean phrase that translates to "Would…" at bounding box center [384, 337] width 769 height 674
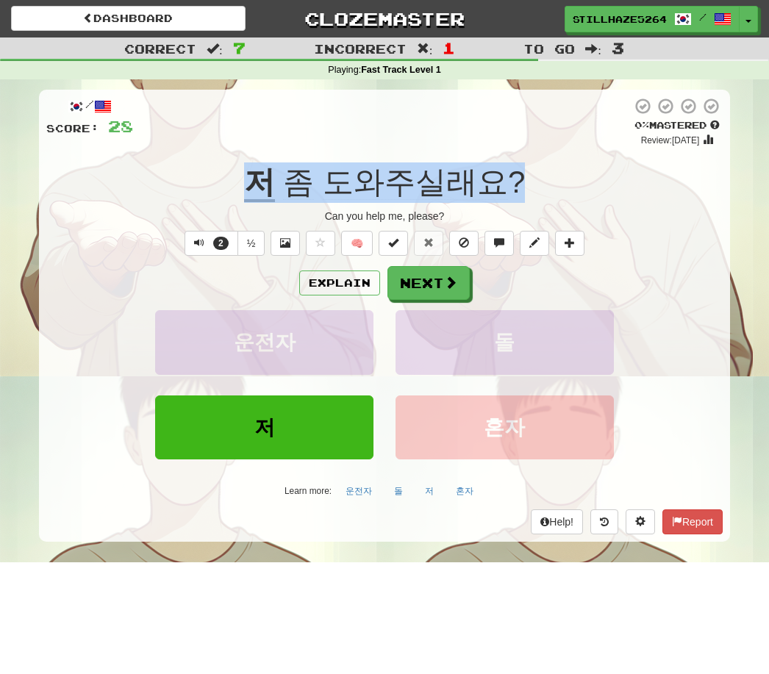
click at [339, 278] on button "Explain" at bounding box center [339, 283] width 81 height 25
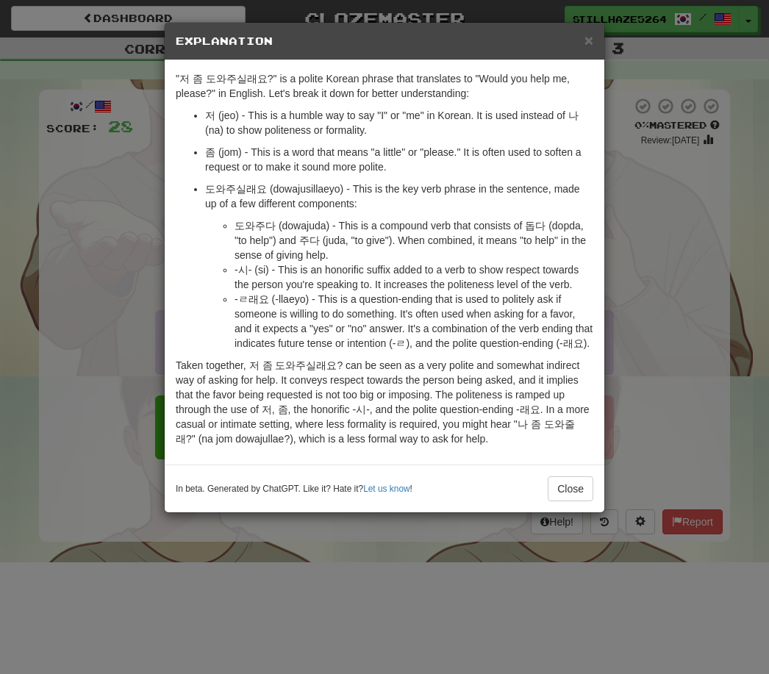
click at [87, 335] on div "× Explanation "저 좀 도와주실래요?" is a polite Korean phrase that translates to "Would…" at bounding box center [384, 337] width 769 height 674
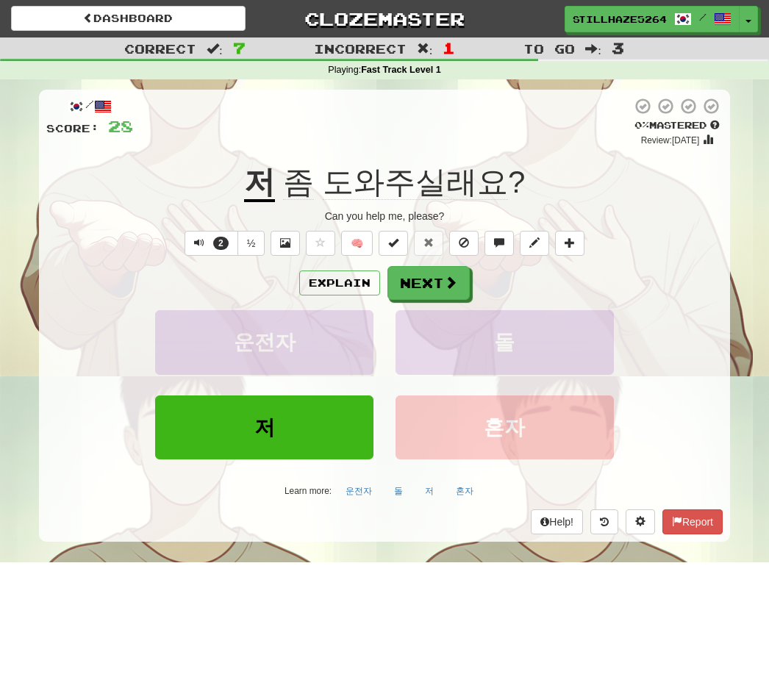
click at [257, 238] on button "½" at bounding box center [252, 243] width 28 height 25
click at [207, 235] on button "2" at bounding box center [212, 243] width 54 height 25
click at [436, 287] on button "Next" at bounding box center [429, 283] width 82 height 34
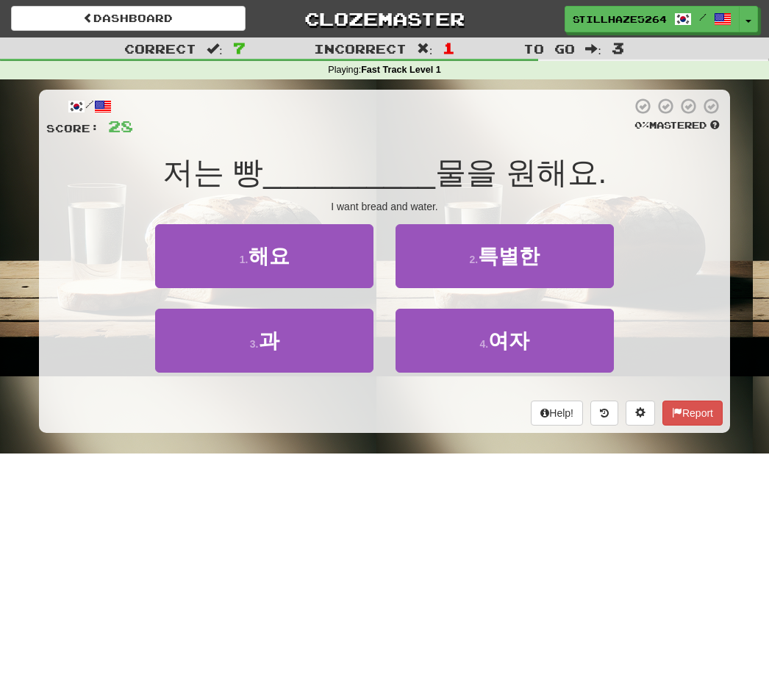
click at [285, 343] on button "3 . 과" at bounding box center [264, 341] width 218 height 64
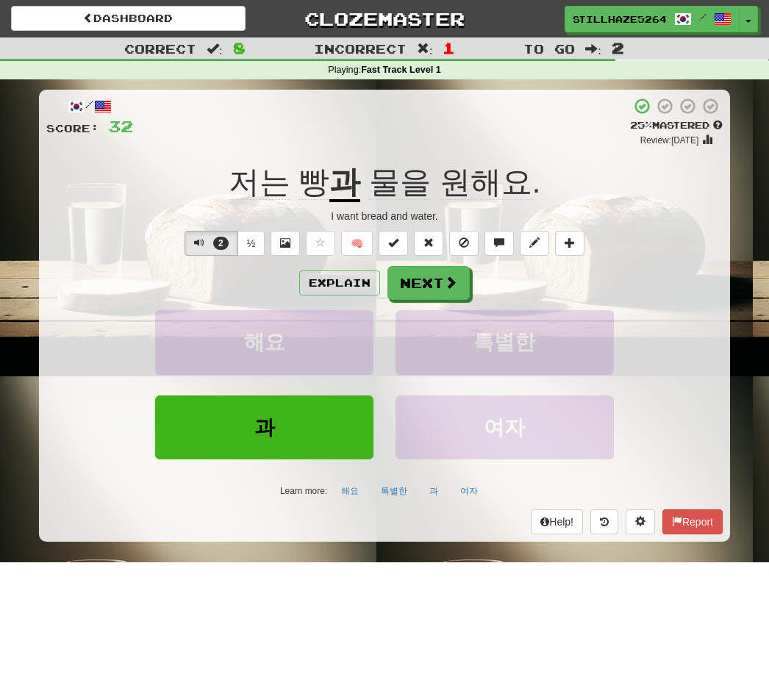
click at [257, 243] on button "½" at bounding box center [252, 243] width 28 height 25
click at [249, 250] on button "½" at bounding box center [252, 243] width 28 height 25
click at [338, 282] on button "Explain" at bounding box center [339, 283] width 81 height 25
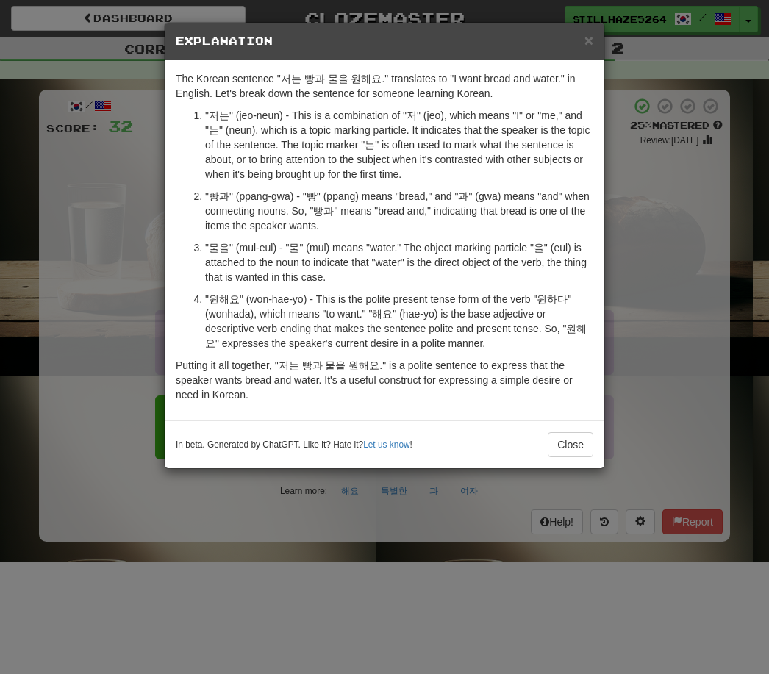
click at [557, 438] on button "Close" at bounding box center [571, 444] width 46 height 25
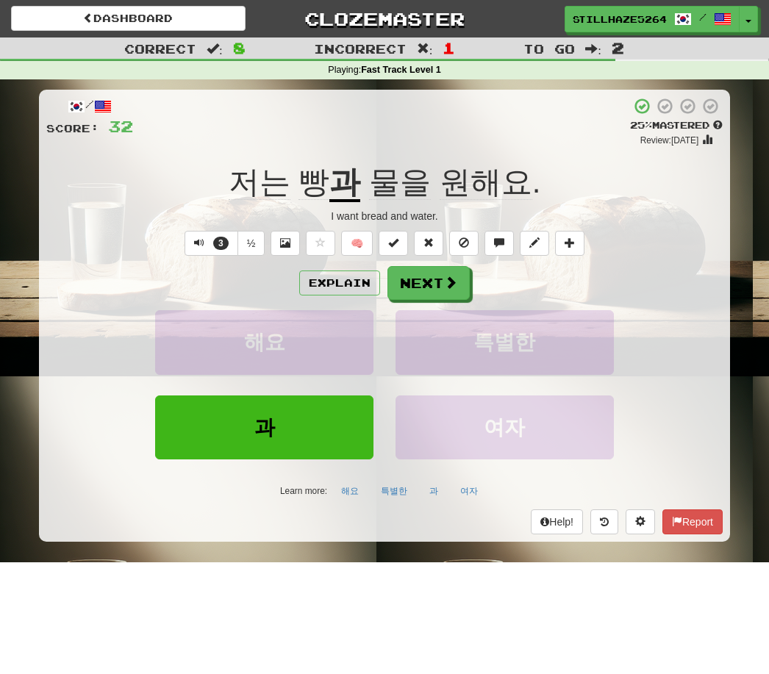
click at [428, 278] on button "Next" at bounding box center [429, 283] width 82 height 34
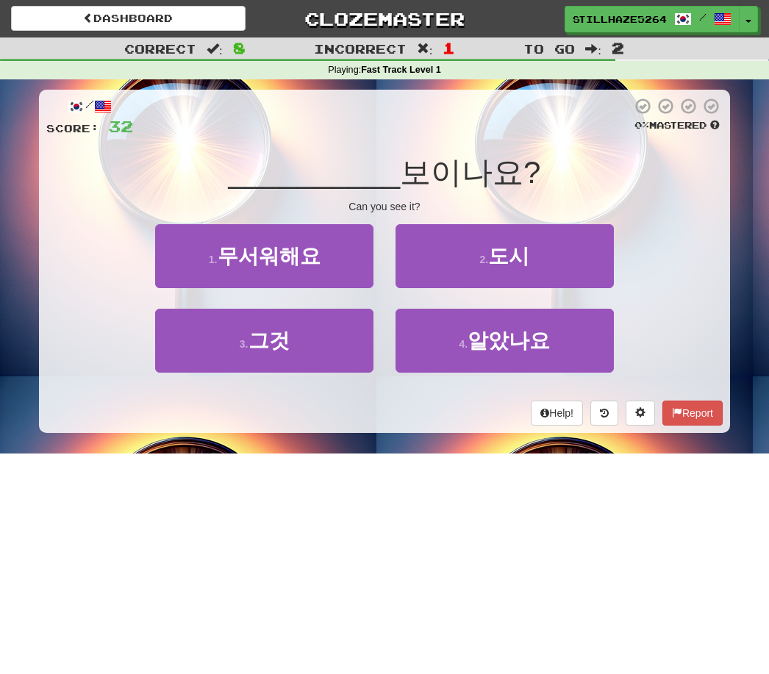
click at [279, 346] on span "그것" at bounding box center [269, 340] width 41 height 23
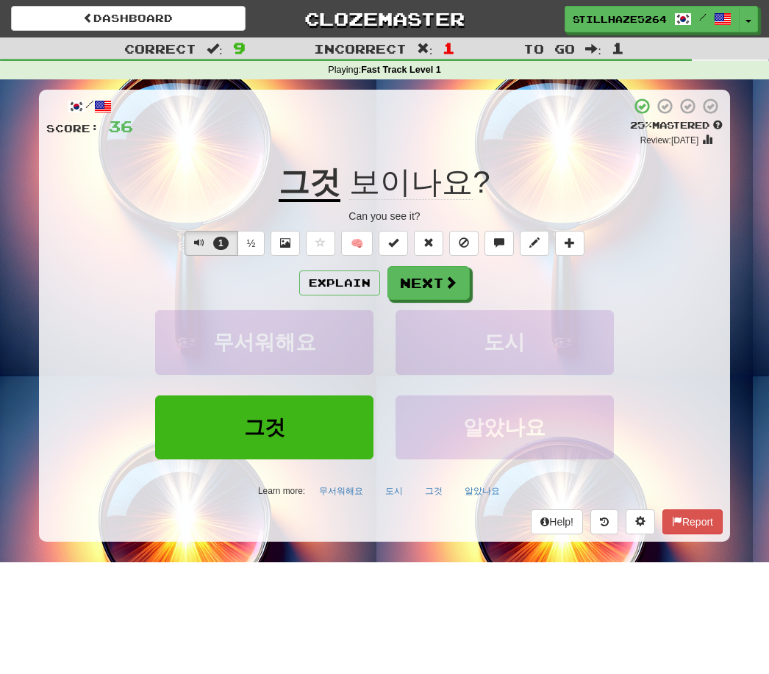
click at [341, 279] on button "Explain" at bounding box center [339, 283] width 81 height 25
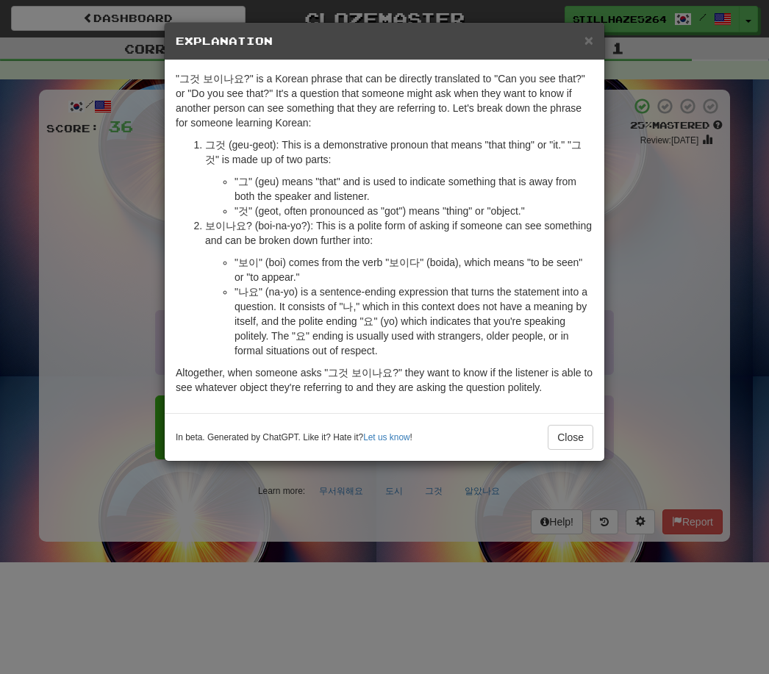
click at [571, 426] on button "Close" at bounding box center [571, 437] width 46 height 25
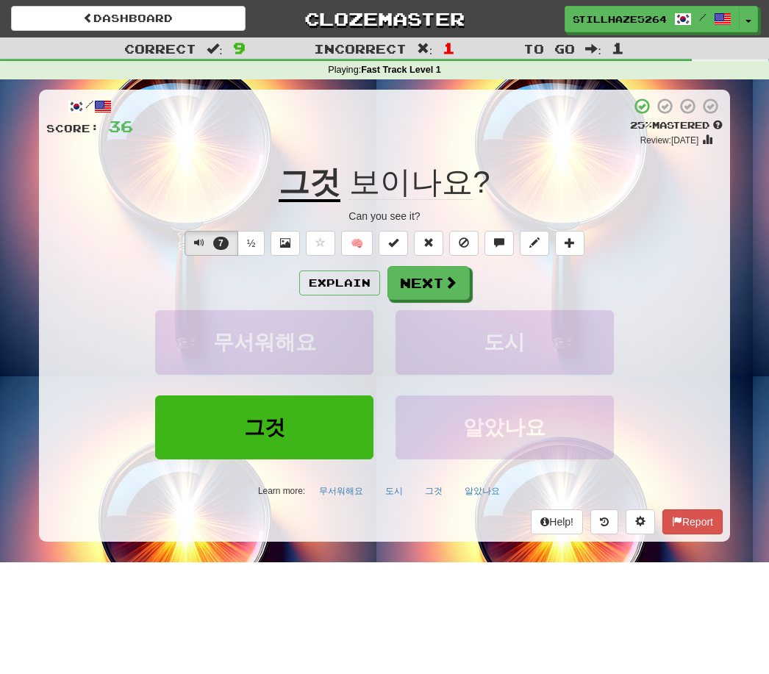
click at [433, 274] on button "Next" at bounding box center [429, 283] width 82 height 34
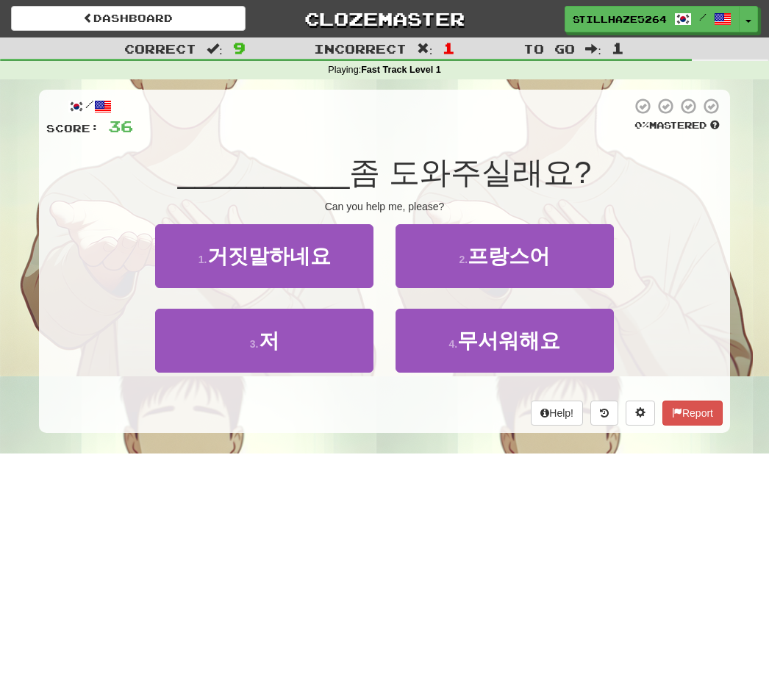
click at [295, 334] on button "3 . 저" at bounding box center [264, 341] width 218 height 64
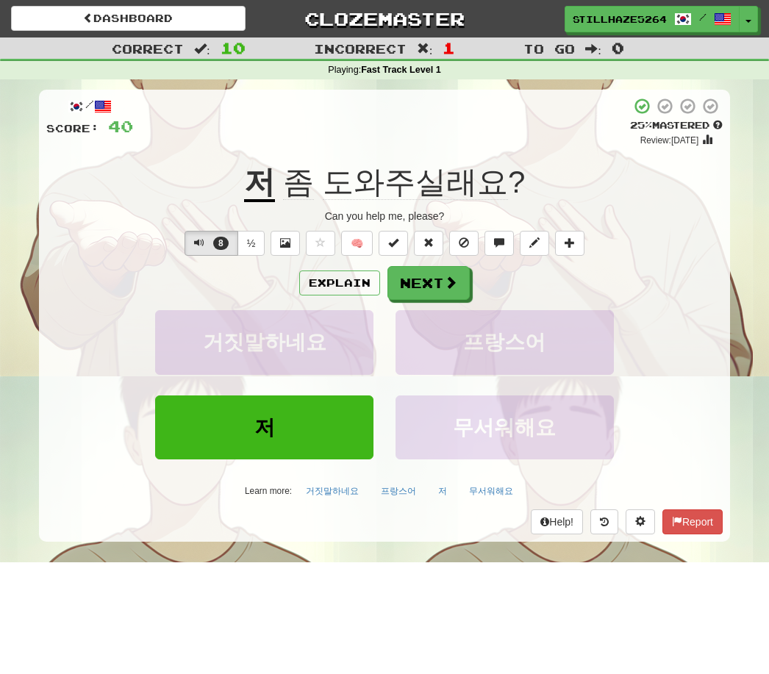
click at [438, 284] on button "Next" at bounding box center [429, 283] width 82 height 34
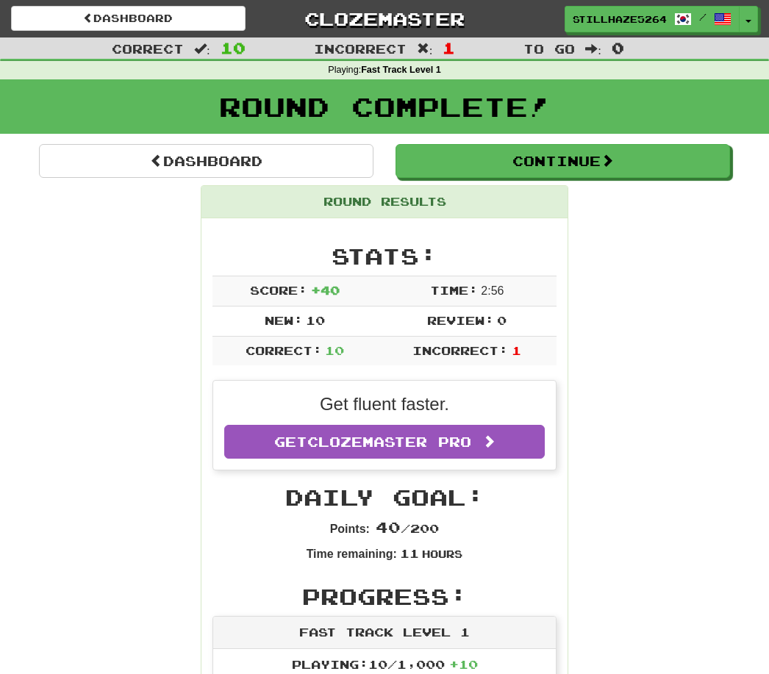
click at [571, 156] on button "Continue" at bounding box center [563, 161] width 335 height 34
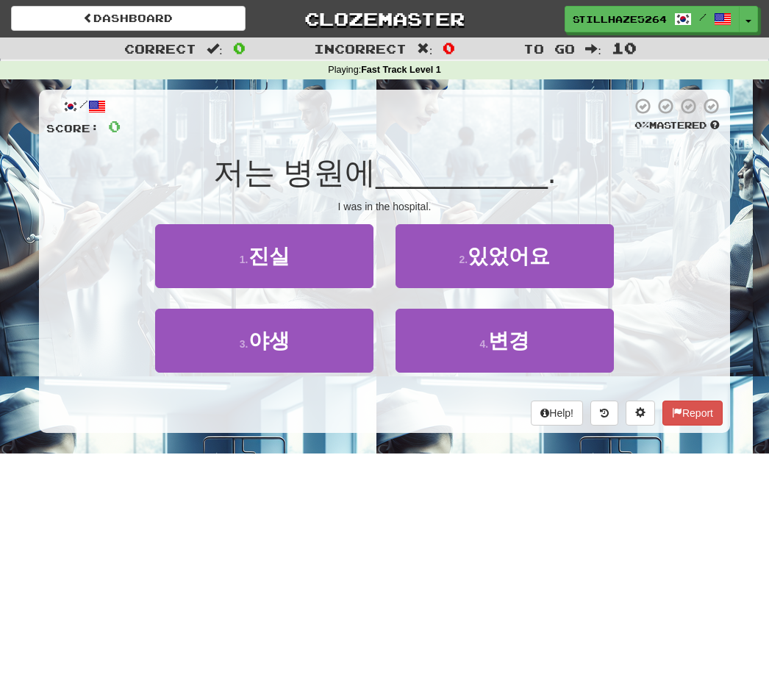
click at [527, 370] on button "4 . 변경" at bounding box center [505, 341] width 218 height 64
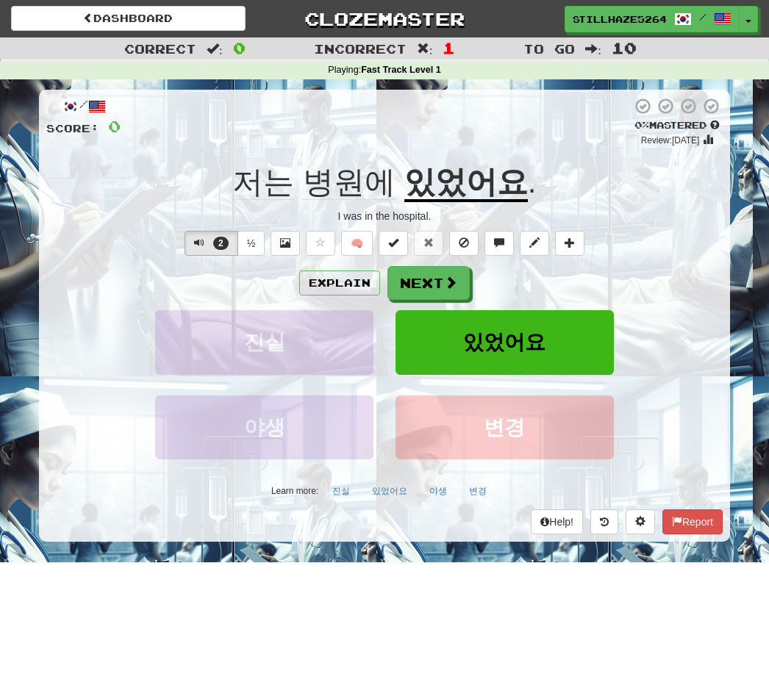
click at [343, 281] on button "Explain" at bounding box center [339, 283] width 81 height 25
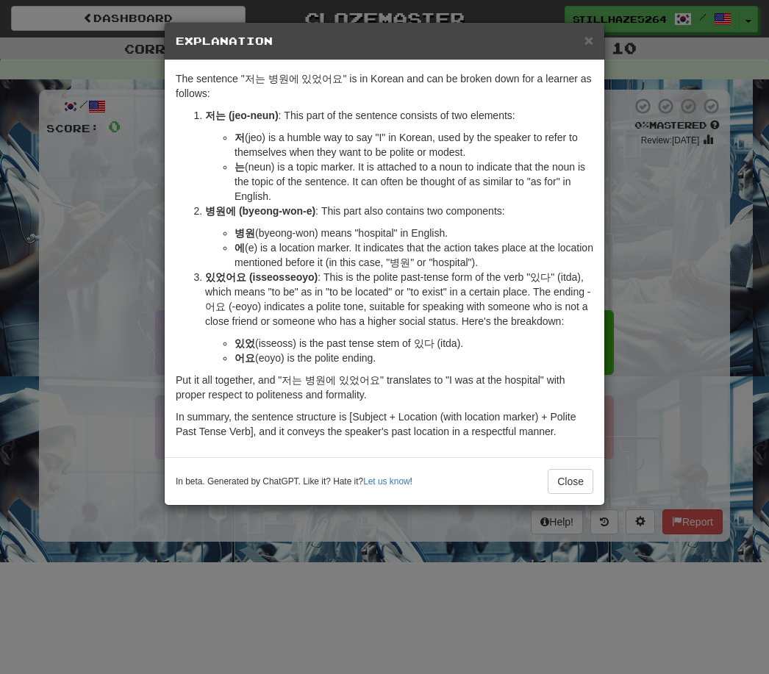
click at [121, 393] on div "× Explanation The sentence "저는 병원에 있었어요" is in Korean and can be broken down fo…" at bounding box center [384, 337] width 769 height 674
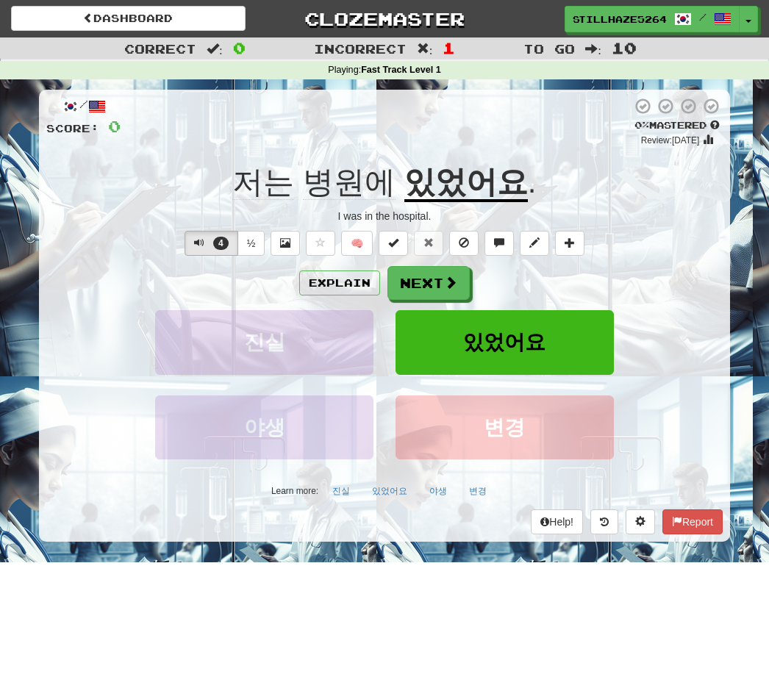
click at [269, 185] on span "저는" at bounding box center [263, 182] width 62 height 35
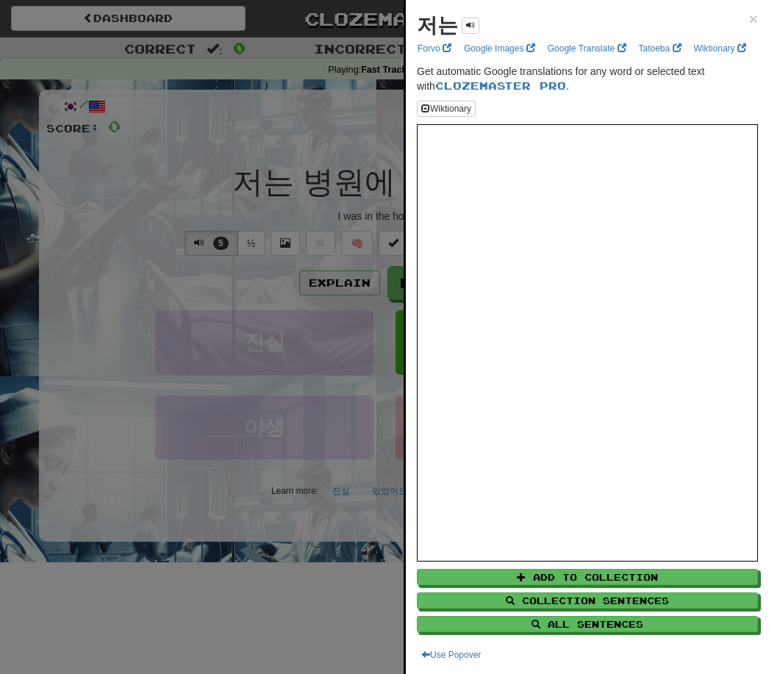
click at [193, 424] on div at bounding box center [384, 337] width 769 height 674
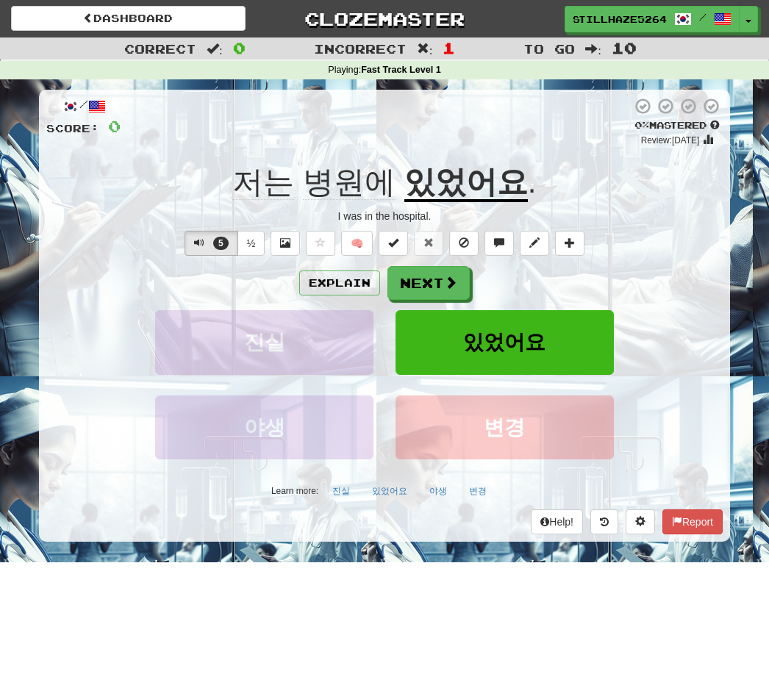
click at [353, 180] on span "병원에" at bounding box center [349, 182] width 93 height 35
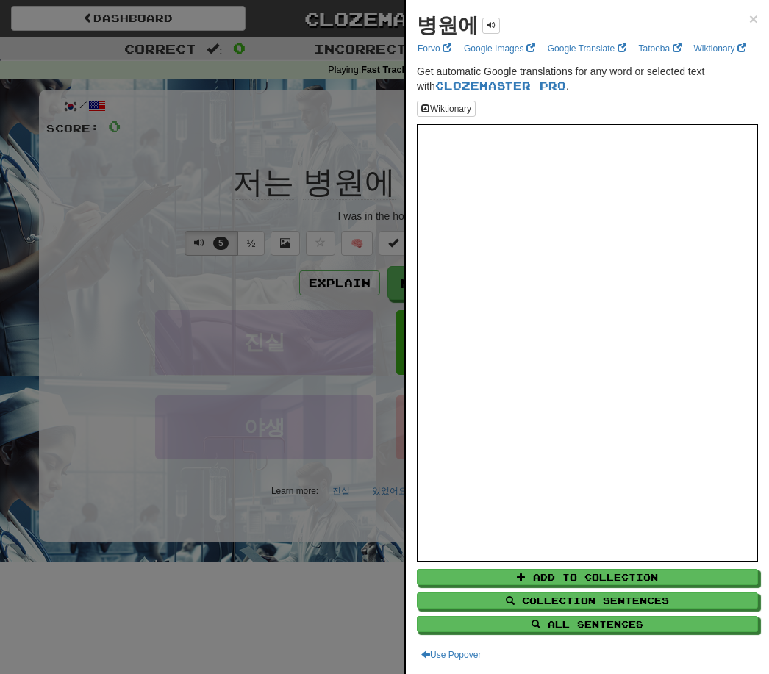
click at [260, 477] on div at bounding box center [384, 337] width 769 height 674
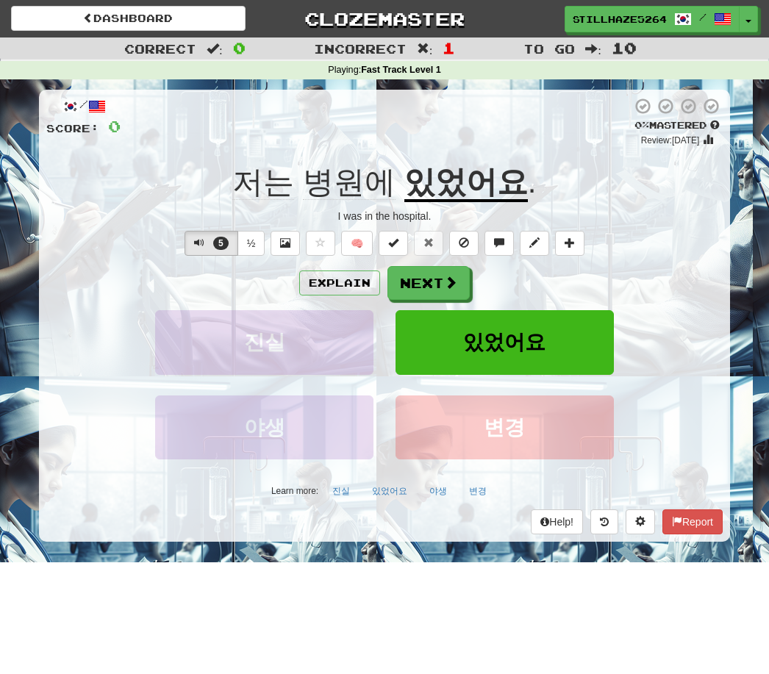
click at [219, 232] on button "5" at bounding box center [212, 243] width 54 height 25
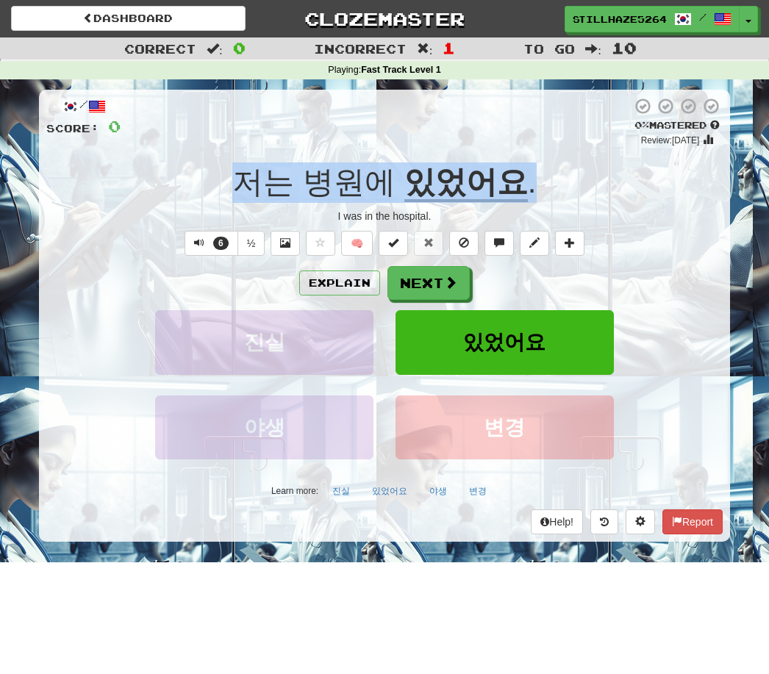
click at [214, 232] on button "6" at bounding box center [212, 243] width 54 height 25
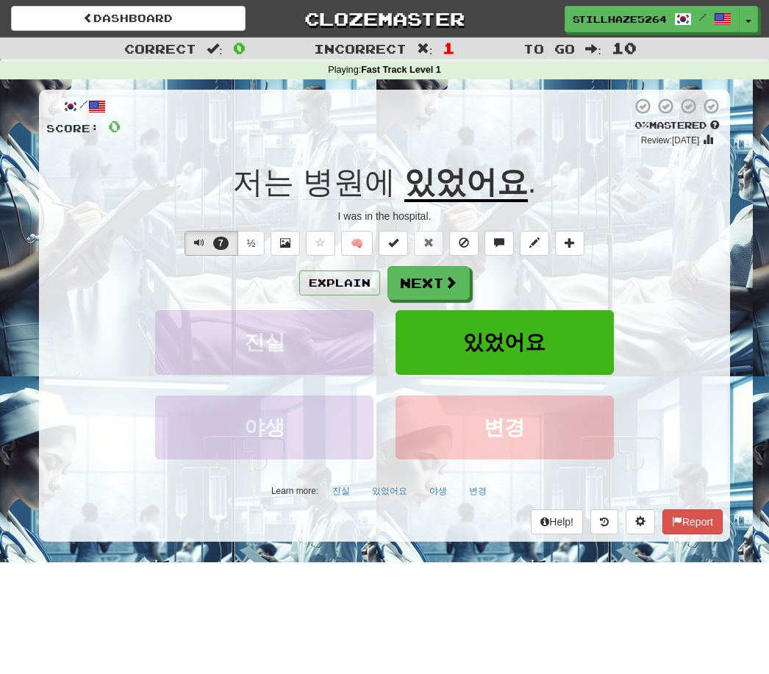
click at [441, 274] on button "Next" at bounding box center [429, 283] width 82 height 34
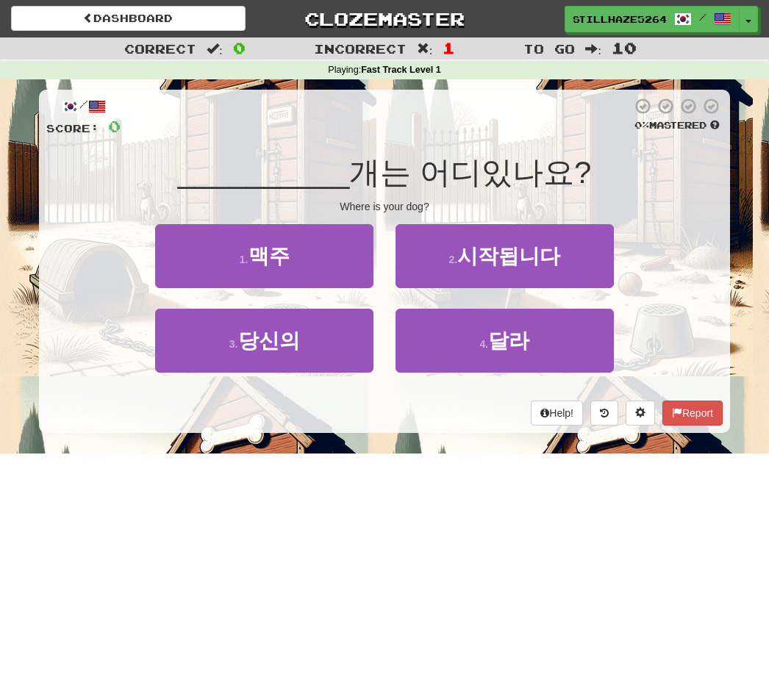
click at [306, 352] on button "3 . 당신의" at bounding box center [264, 341] width 218 height 64
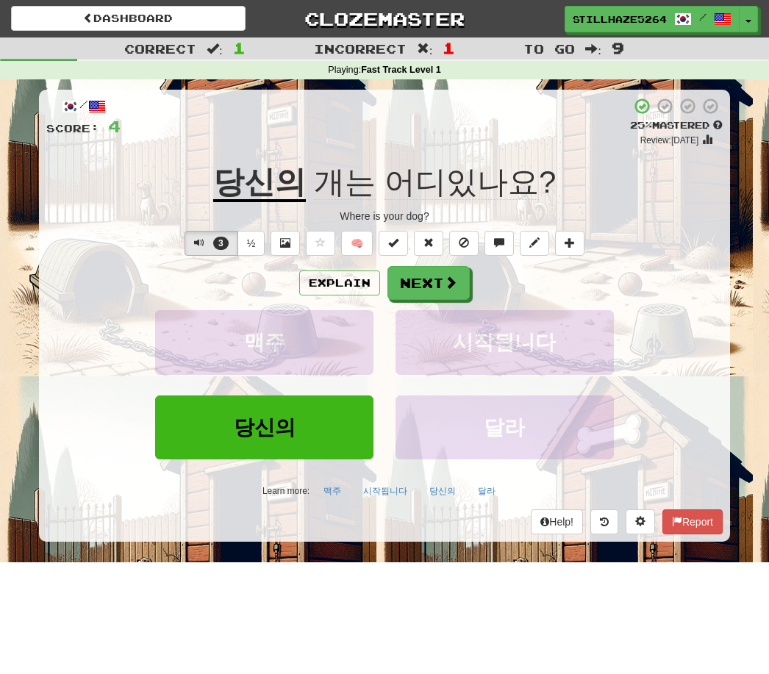
click at [341, 283] on button "Explain" at bounding box center [339, 283] width 81 height 25
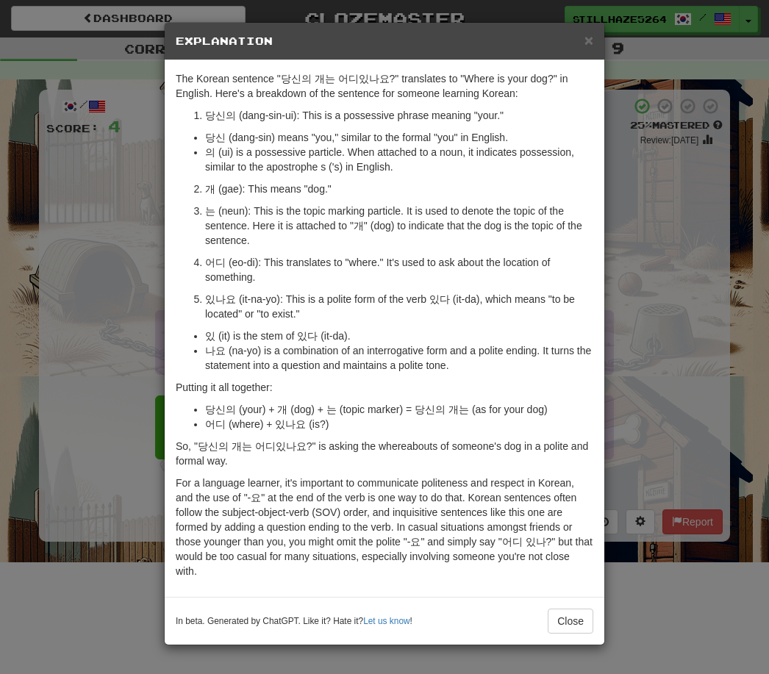
click at [586, 40] on span "×" at bounding box center [589, 40] width 9 height 17
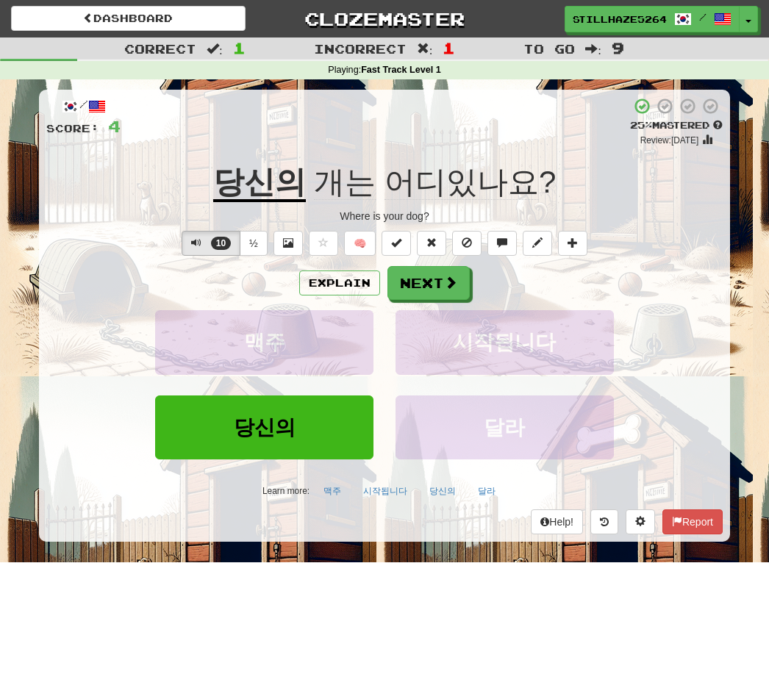
click at [420, 283] on button "Next" at bounding box center [429, 283] width 82 height 34
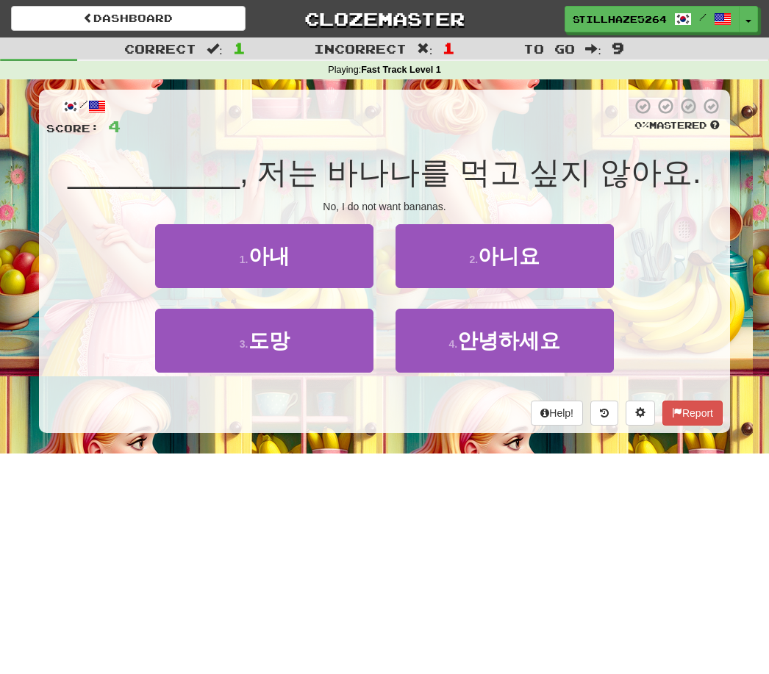
click at [525, 247] on span "아니요" at bounding box center [509, 256] width 62 height 23
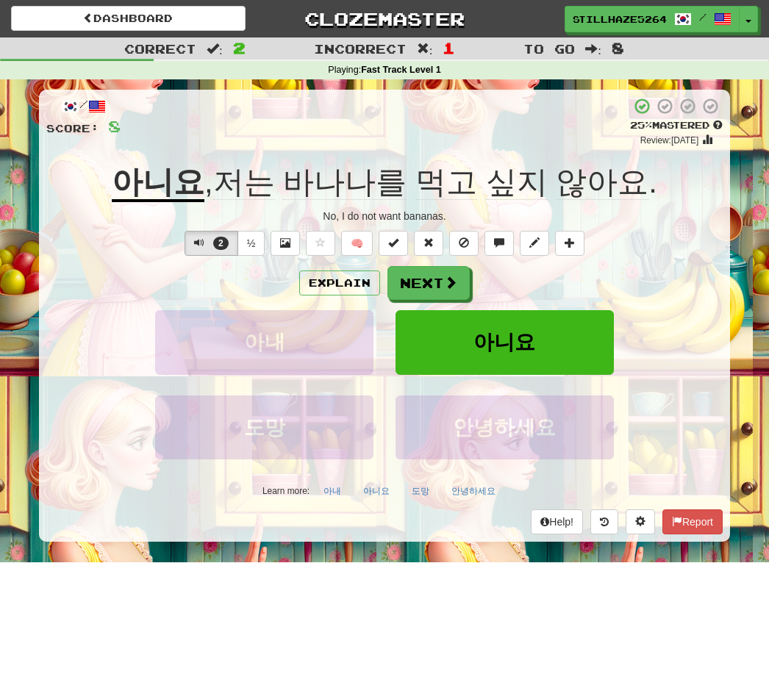
click at [332, 287] on button "Explain" at bounding box center [339, 283] width 81 height 25
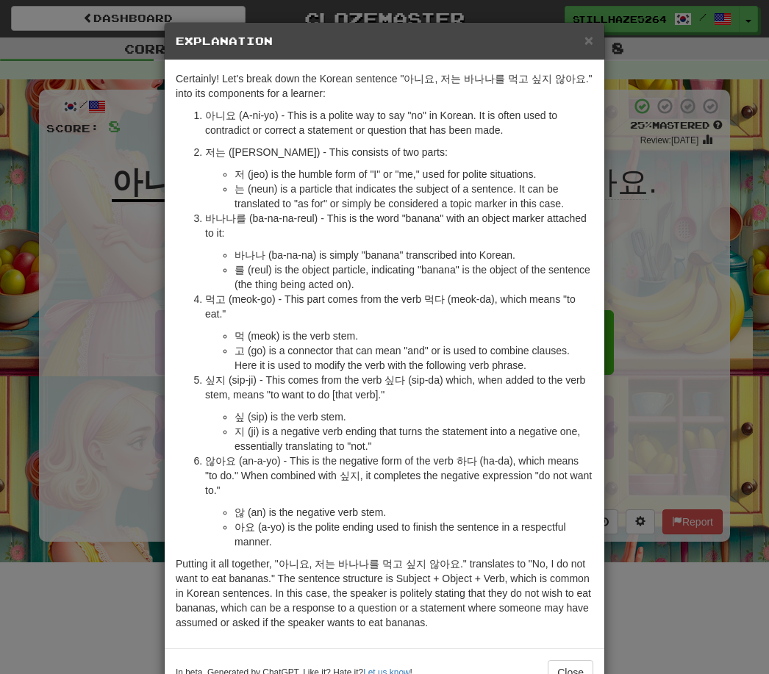
click at [93, 363] on div "× Explanation Certainly! Let's break down the Korean sentence "아니요, 저는 바나나를 먹고 …" at bounding box center [384, 337] width 769 height 674
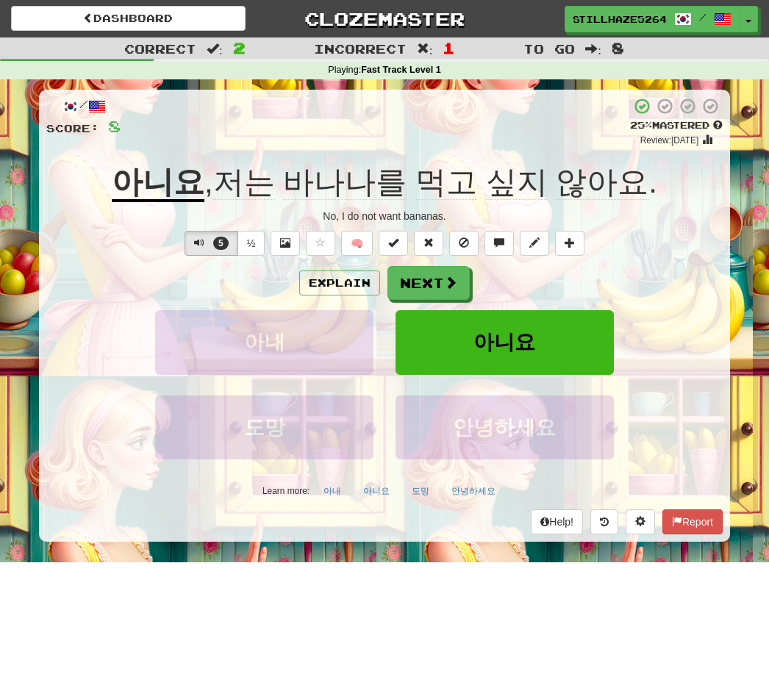
click at [467, 331] on button "아니요" at bounding box center [505, 342] width 218 height 64
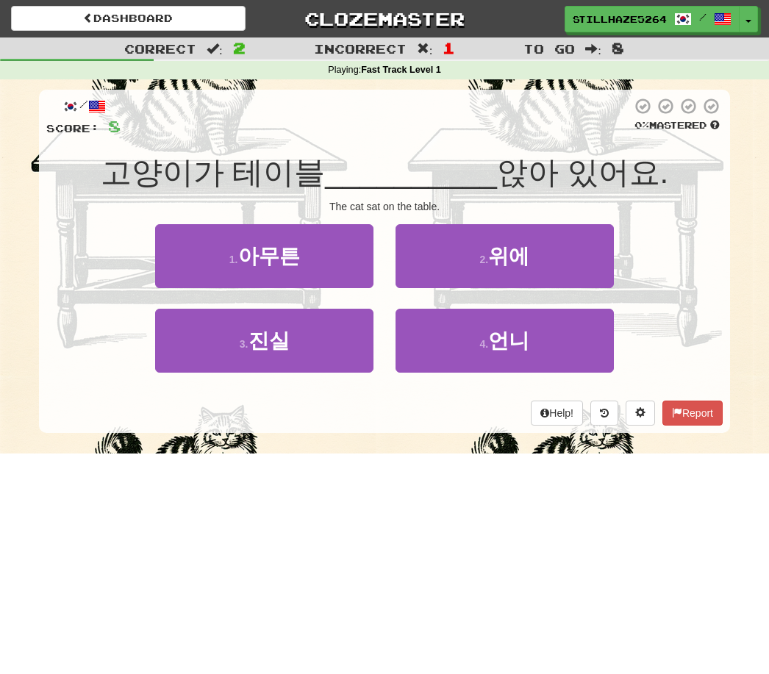
click at [299, 252] on button "1 . 아무튼" at bounding box center [264, 256] width 218 height 64
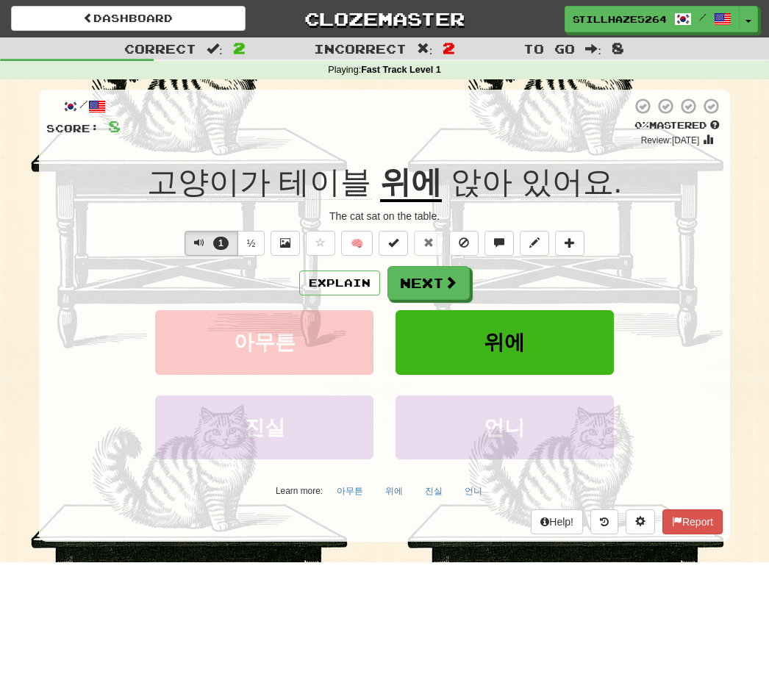
click at [346, 282] on button "Explain" at bounding box center [339, 283] width 81 height 25
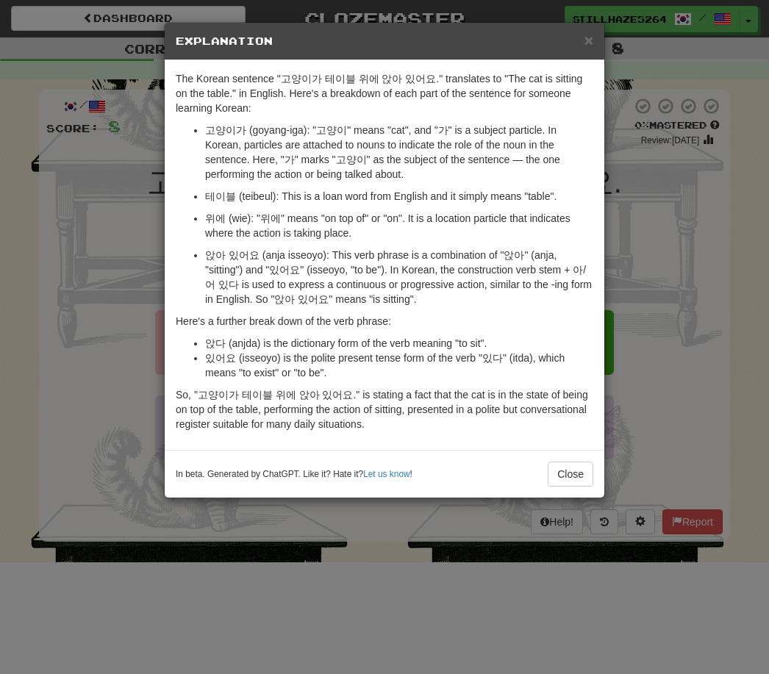
click at [115, 371] on div "× Explanation The Korean sentence "고양이가 테이블 위에 앉아 있어요." translates to "The cat …" at bounding box center [384, 337] width 769 height 674
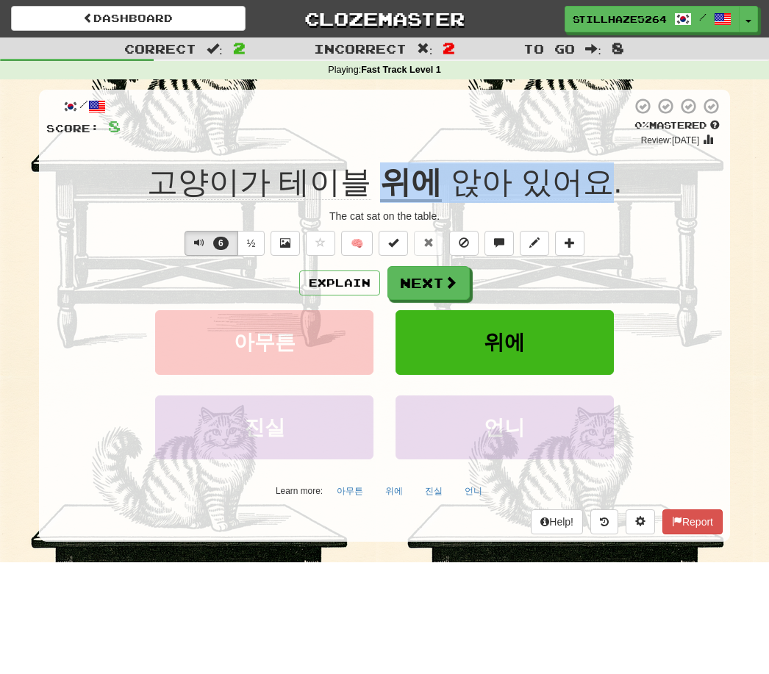
click at [310, 176] on span "테이블" at bounding box center [325, 182] width 93 height 35
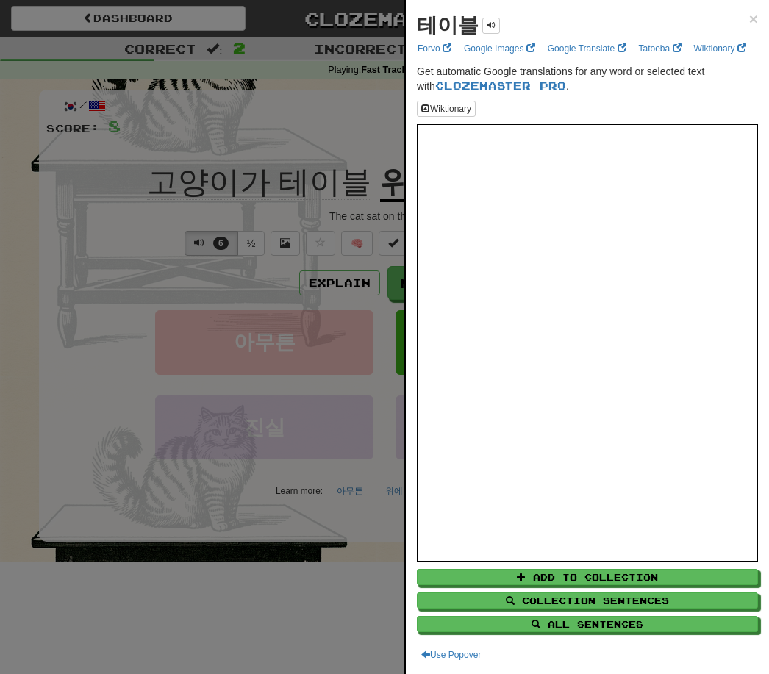
click at [281, 427] on div at bounding box center [384, 337] width 769 height 674
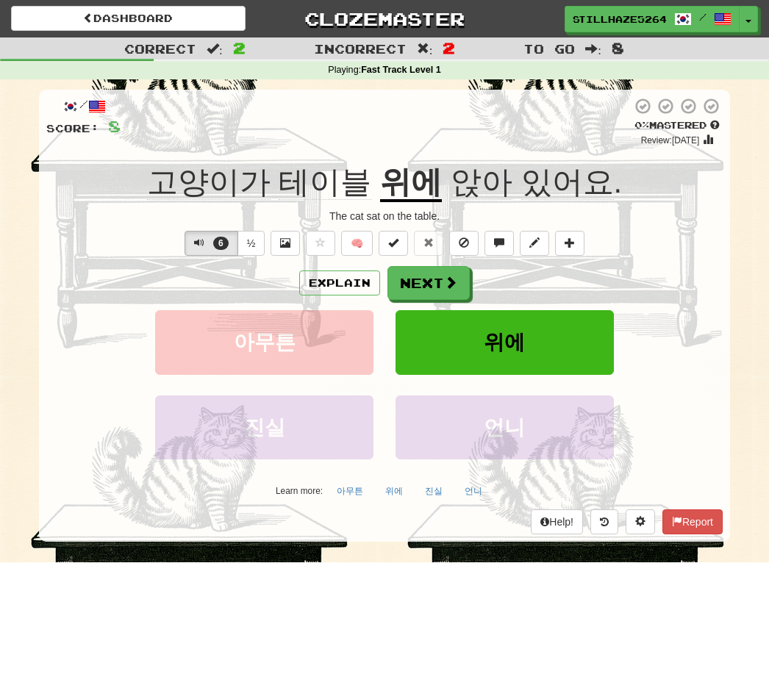
click at [331, 285] on button "Explain" at bounding box center [339, 283] width 81 height 25
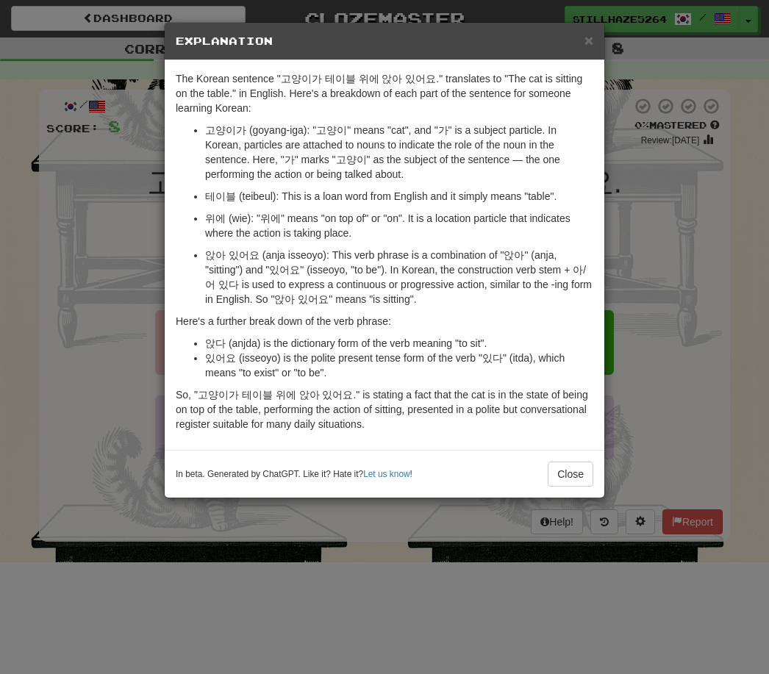
click at [643, 224] on div "× Explanation The Korean sentence "고양이가 테이블 위에 앉아 있어요." translates to "The cat …" at bounding box center [384, 337] width 769 height 674
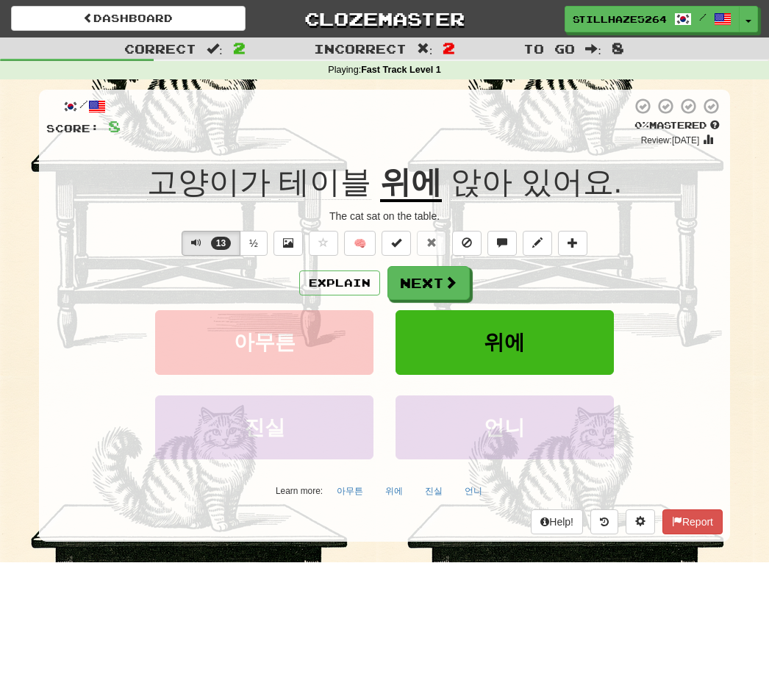
click at [497, 347] on span "위에" at bounding box center [504, 342] width 41 height 23
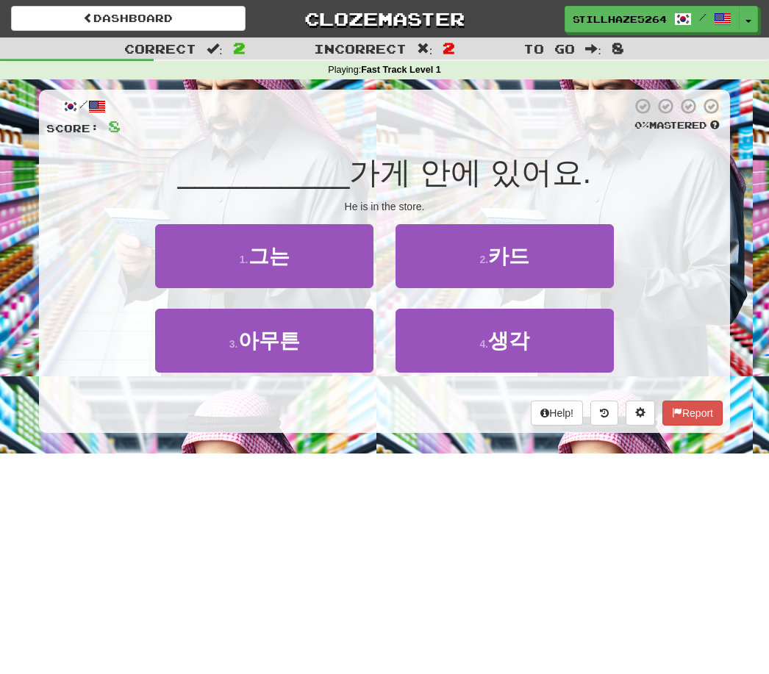
click at [297, 266] on button "1 . 그는" at bounding box center [264, 256] width 218 height 64
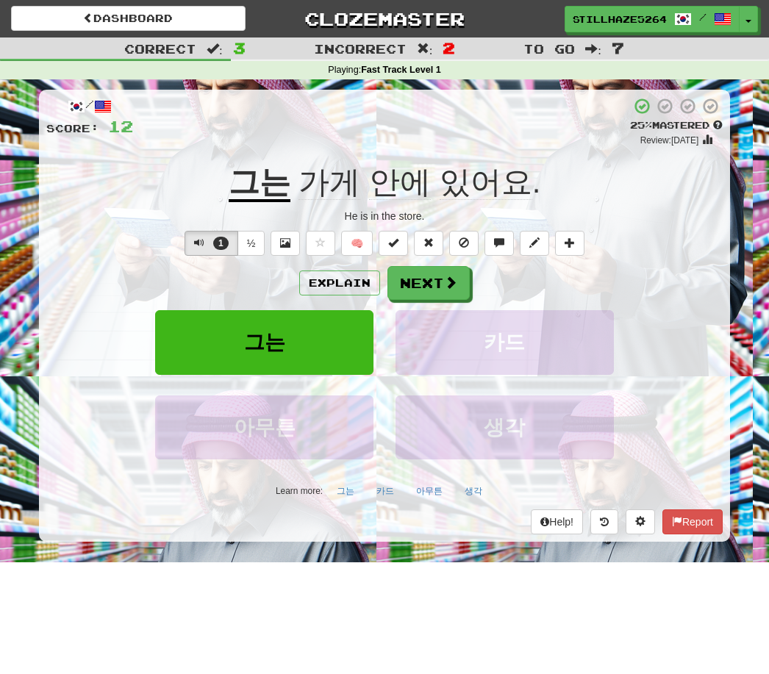
click at [340, 279] on button "Explain" at bounding box center [339, 283] width 81 height 25
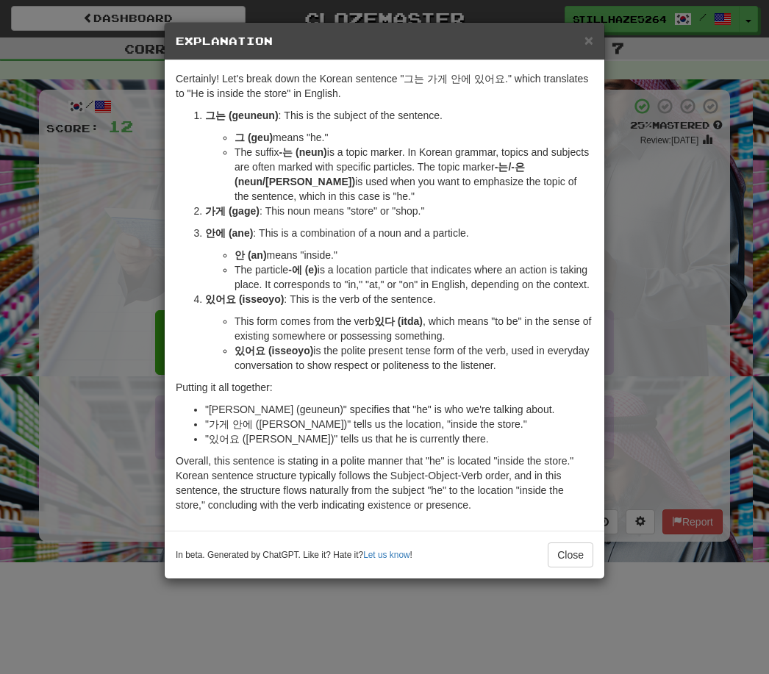
click at [553, 568] on button "Close" at bounding box center [571, 555] width 46 height 25
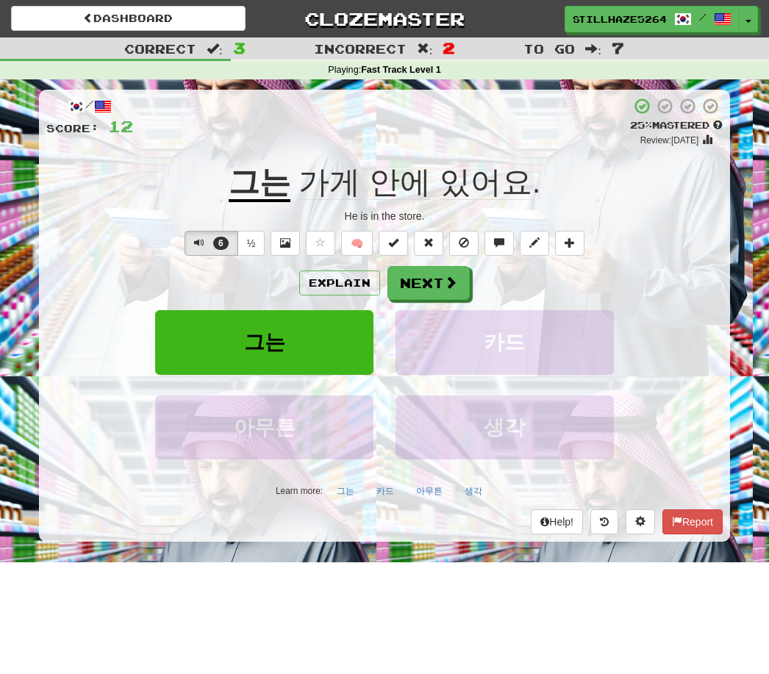
click at [204, 224] on div "/ Score: 12 + 4 25 % Mastered Review: 2025-09-18 그는 가게 안에 있어요 . He is in the st…" at bounding box center [384, 316] width 691 height 452
click at [204, 244] on button "6" at bounding box center [212, 243] width 54 height 25
click at [424, 267] on button "Next" at bounding box center [429, 283] width 82 height 34
